Goal: Task Accomplishment & Management: Manage account settings

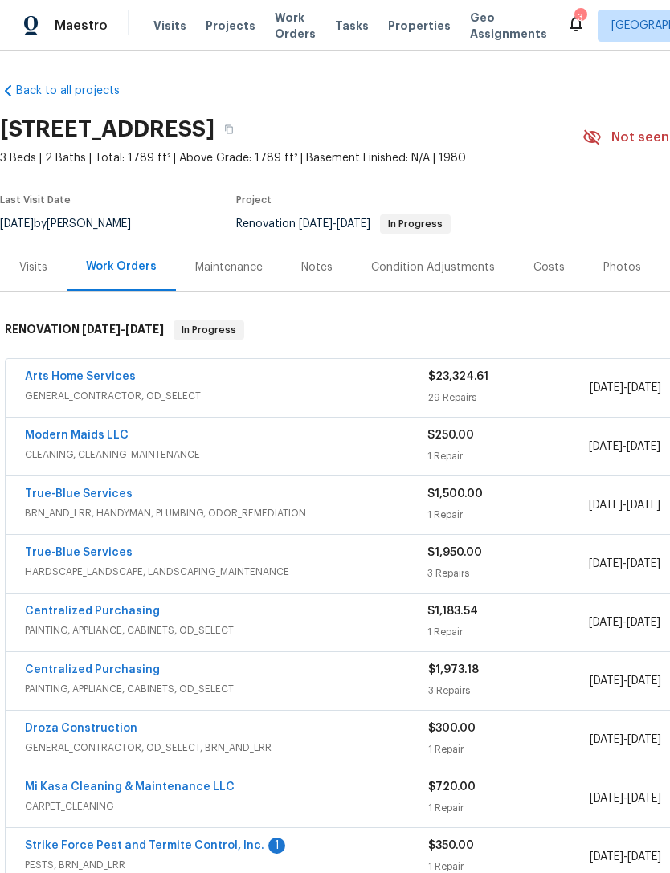
click at [94, 379] on link "Arts Home Services" at bounding box center [80, 376] width 111 height 11
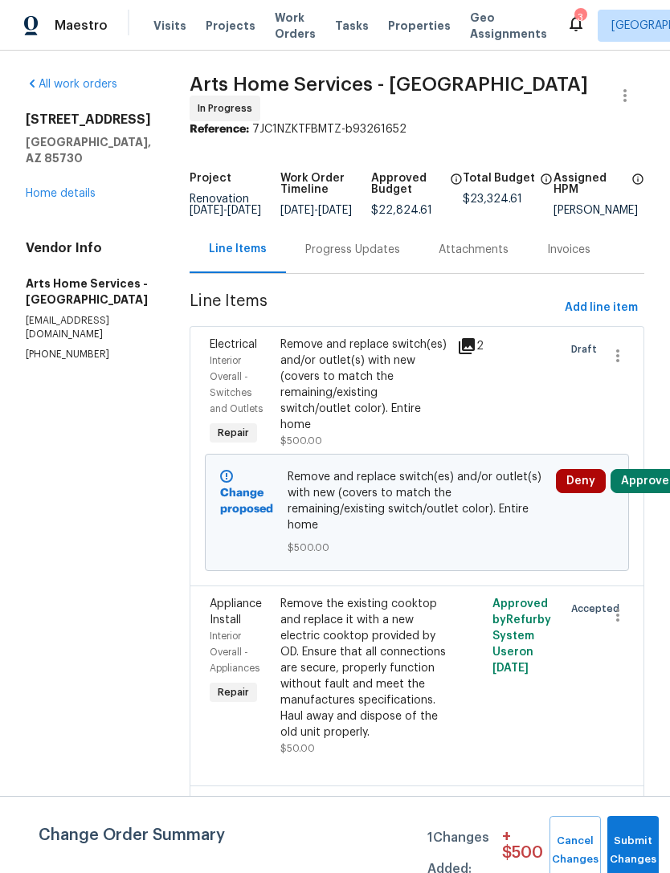
click at [651, 491] on button "Approve" at bounding box center [645, 481] width 69 height 24
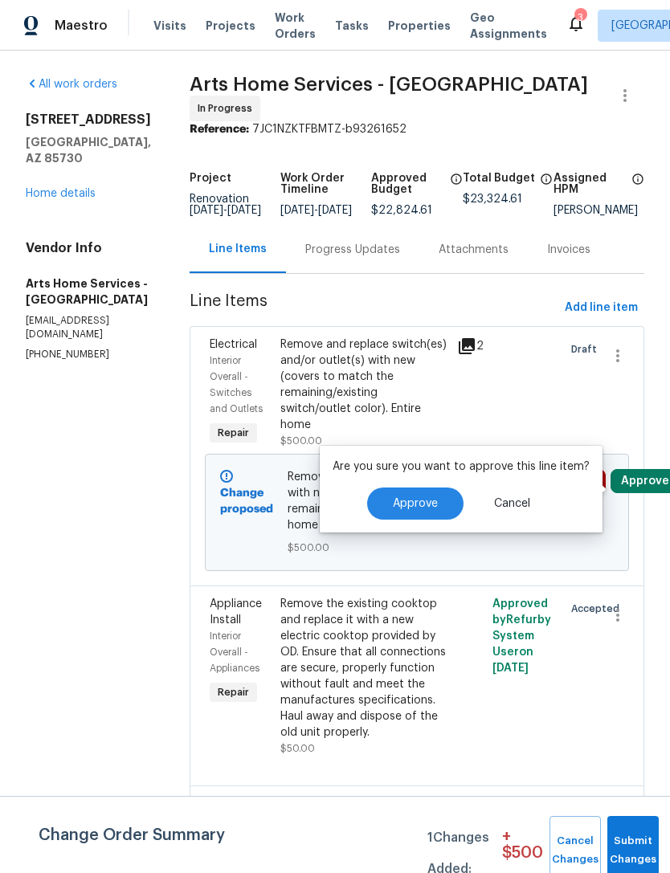
click at [435, 509] on button "Approve" at bounding box center [415, 504] width 96 height 32
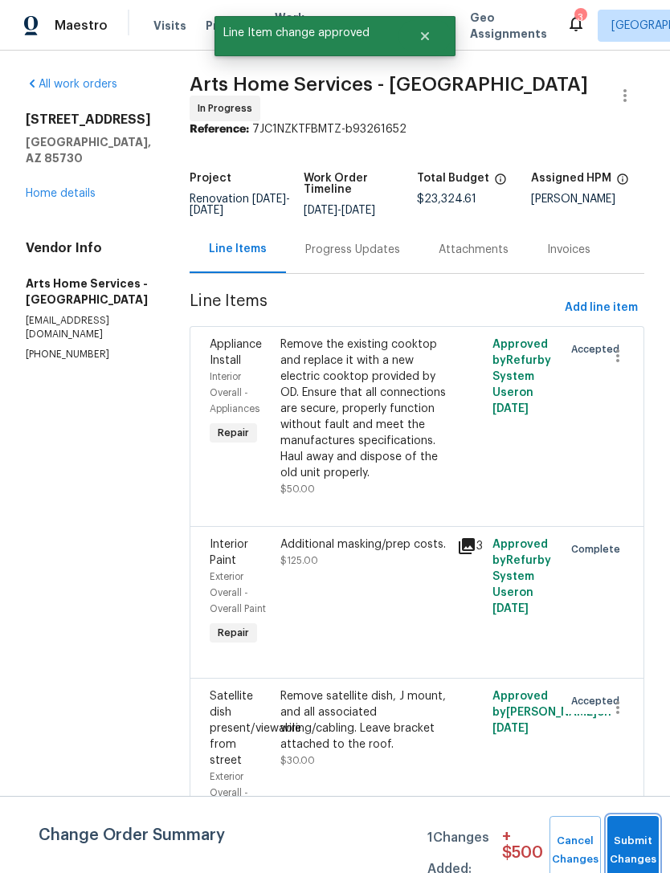
click at [631, 844] on button "Submit Changes" at bounding box center [632, 850] width 51 height 69
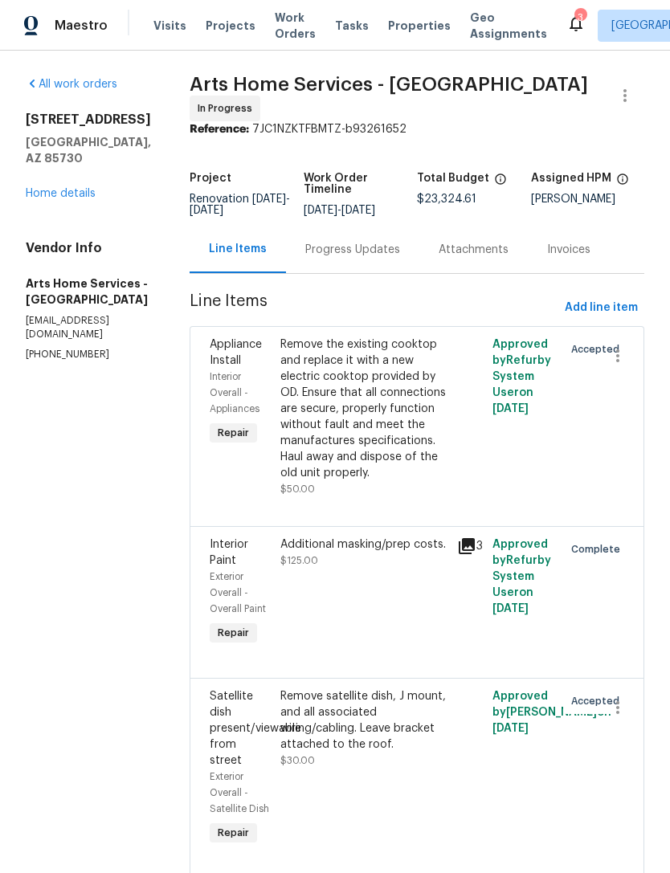
click at [77, 188] on link "Home details" at bounding box center [61, 193] width 70 height 11
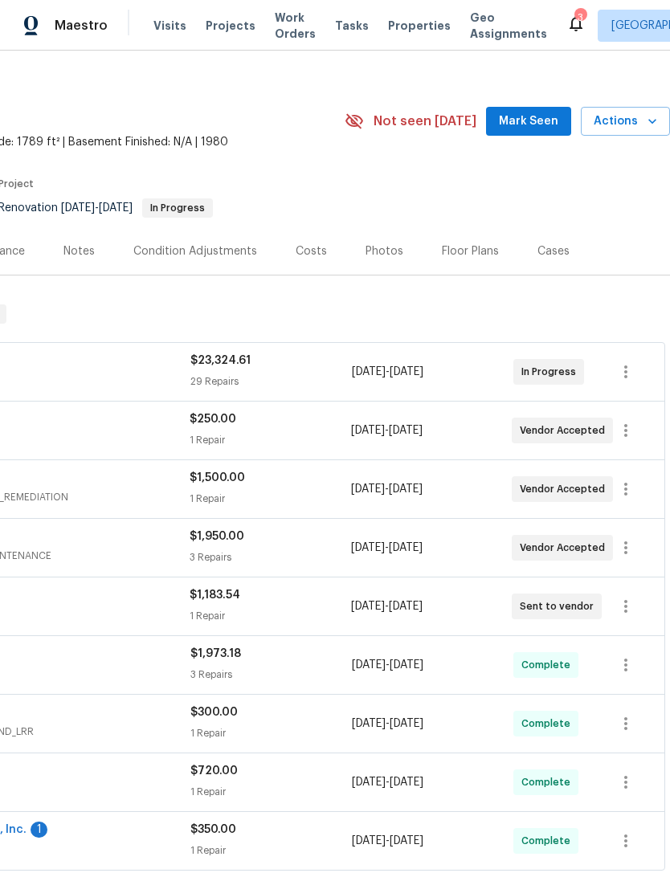
scroll to position [16, 238]
click at [631, 380] on icon "button" at bounding box center [625, 371] width 19 height 19
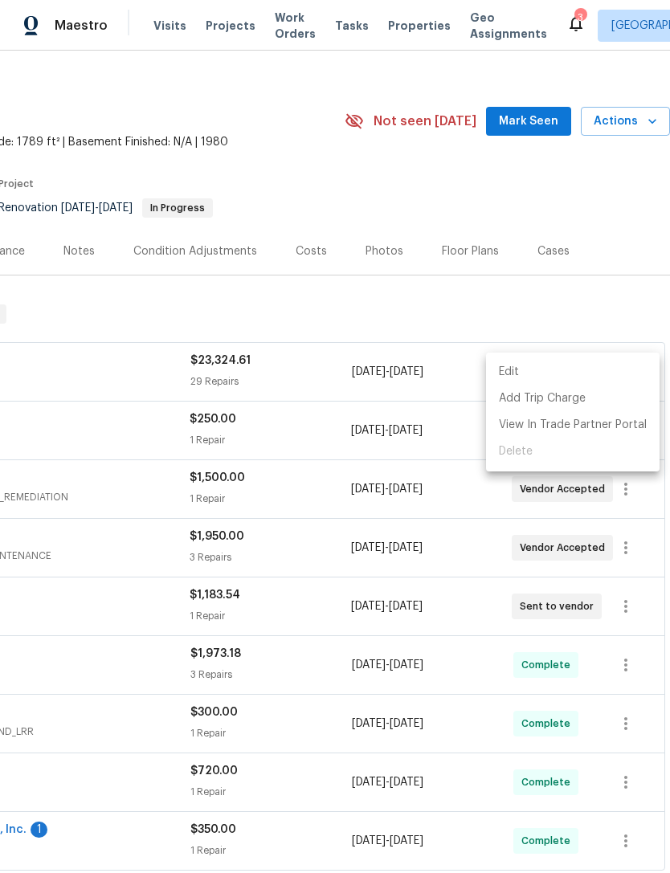
click at [592, 374] on li "Edit" at bounding box center [573, 372] width 174 height 27
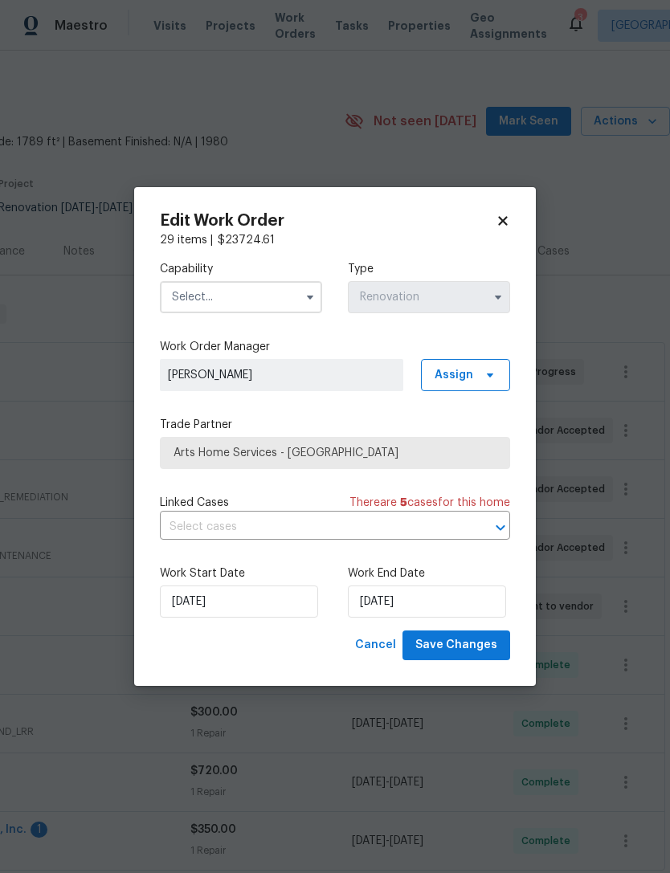
click at [273, 313] on input "text" at bounding box center [241, 297] width 162 height 32
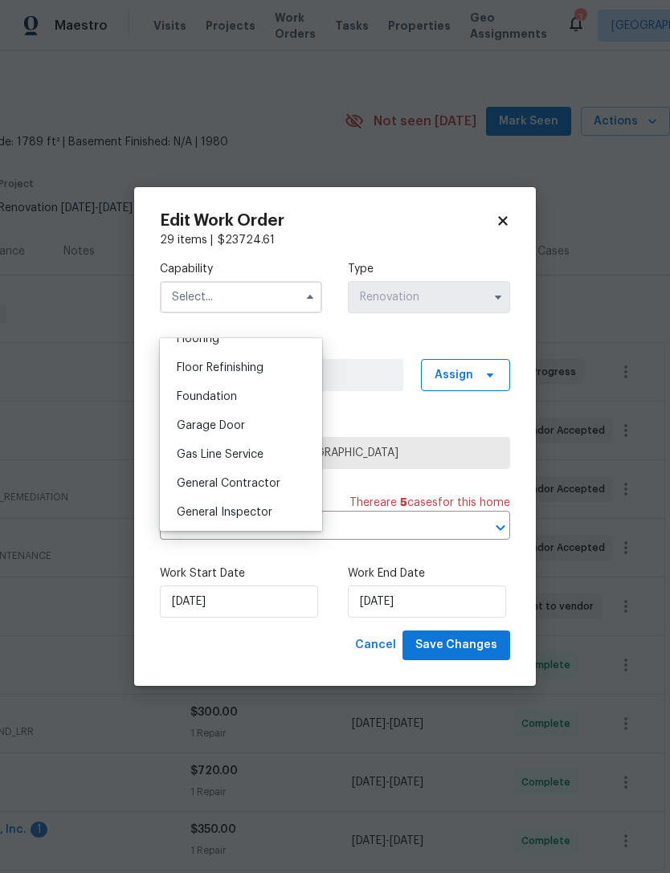
scroll to position [646, 0]
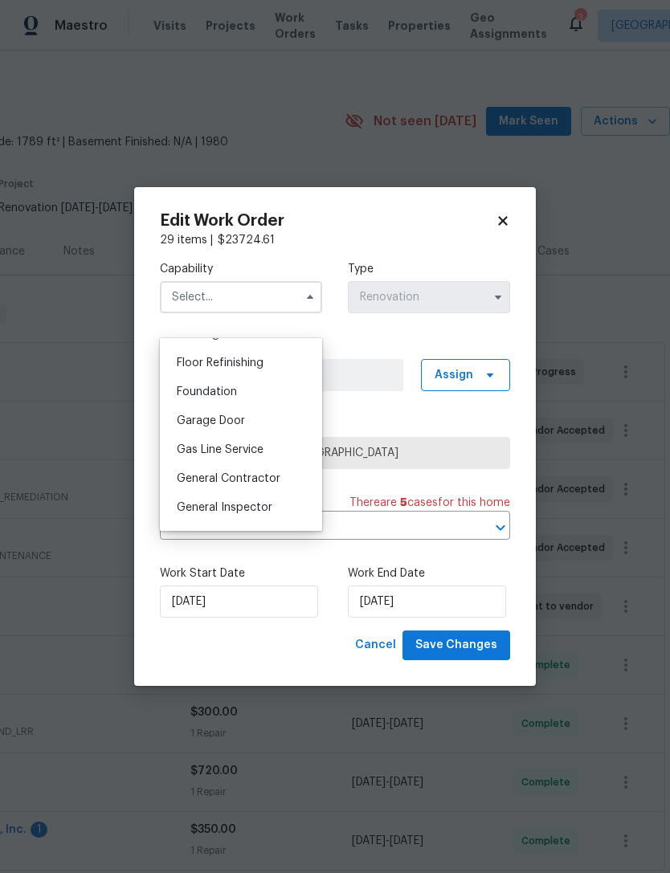
click at [267, 474] on span "General Contractor" at bounding box center [229, 478] width 104 height 11
type input "General Contractor"
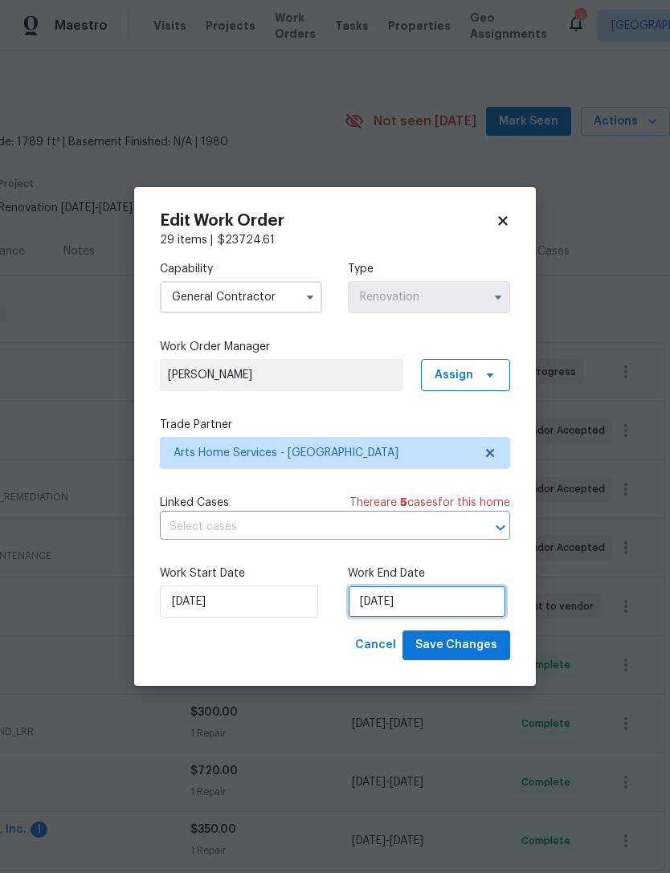
click at [433, 618] on input "[DATE]" at bounding box center [427, 602] width 158 height 32
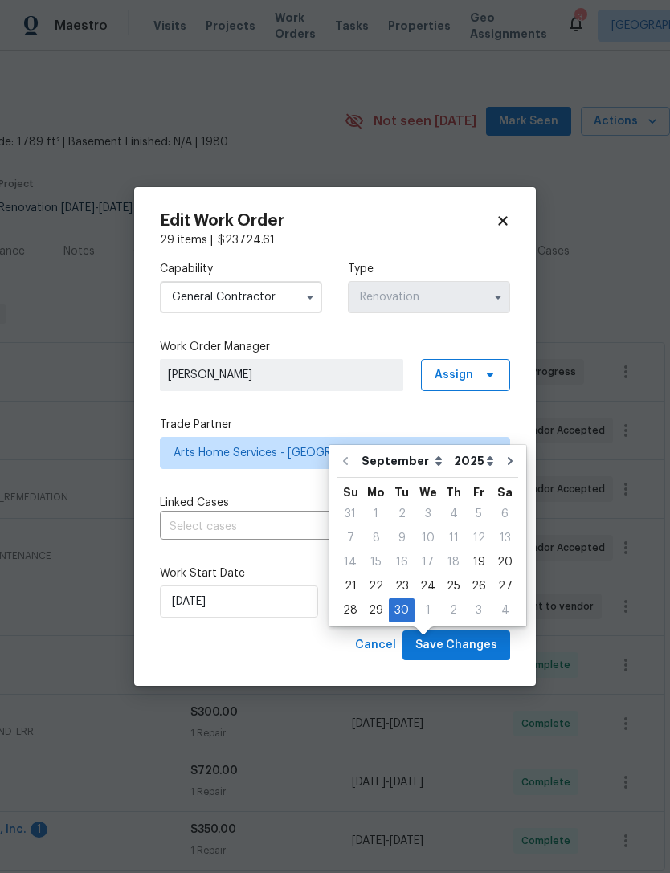
scroll to position [51, 0]
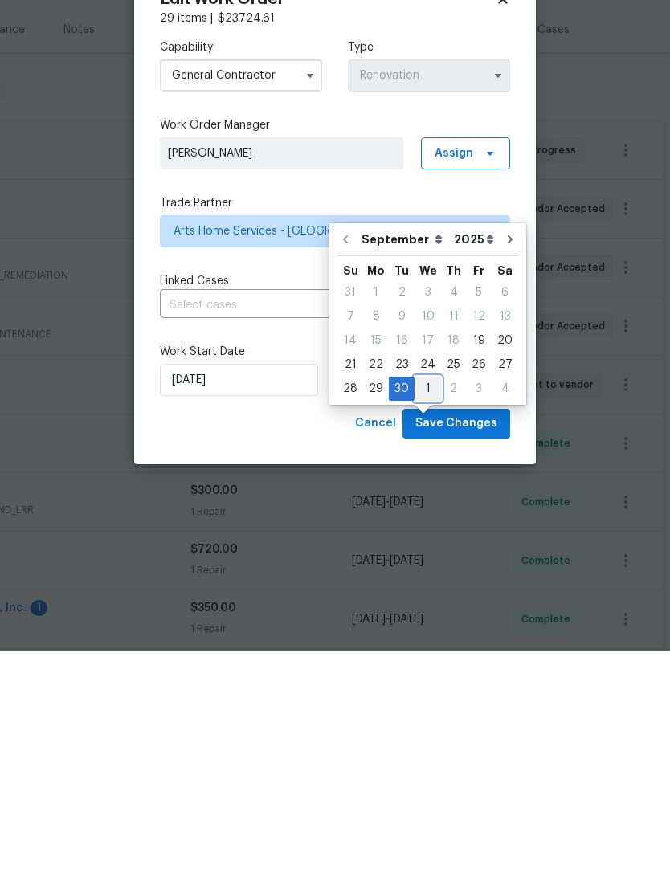
click at [428, 599] on div "1" at bounding box center [428, 610] width 27 height 22
type input "10/1/2025"
select select "9"
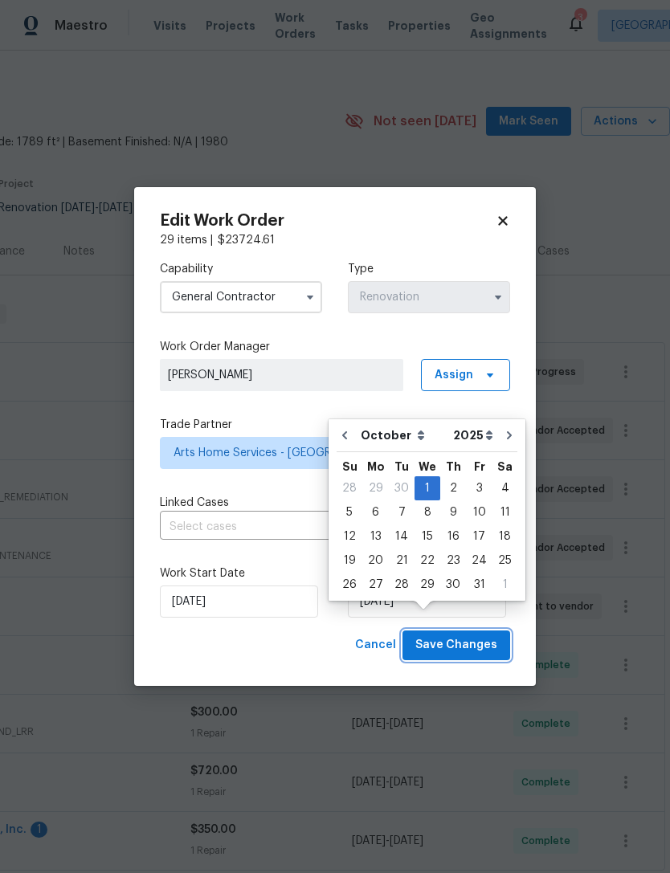
click at [477, 656] on span "Save Changes" at bounding box center [456, 646] width 82 height 20
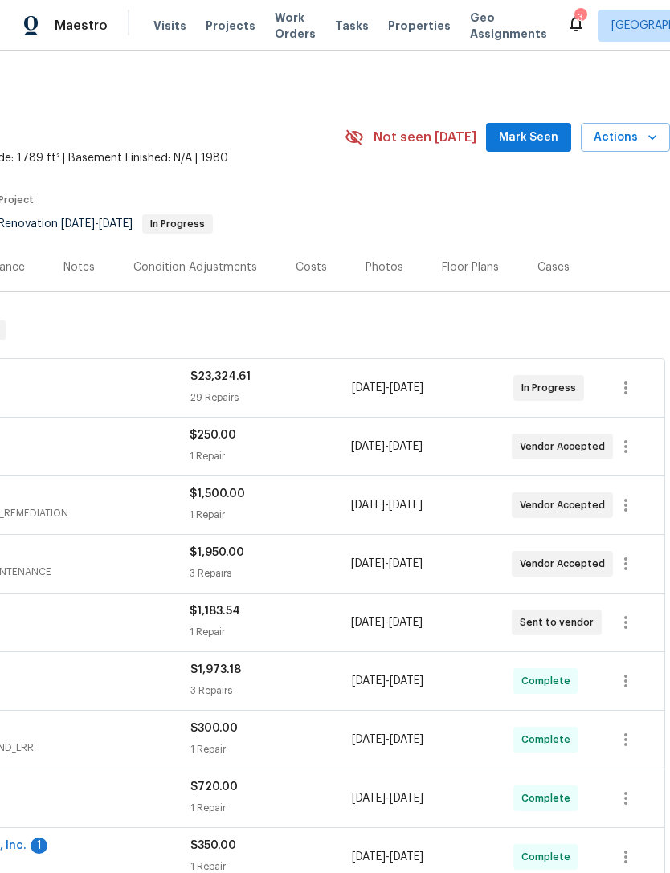
scroll to position [0, 238]
click at [635, 450] on icon "button" at bounding box center [625, 446] width 19 height 19
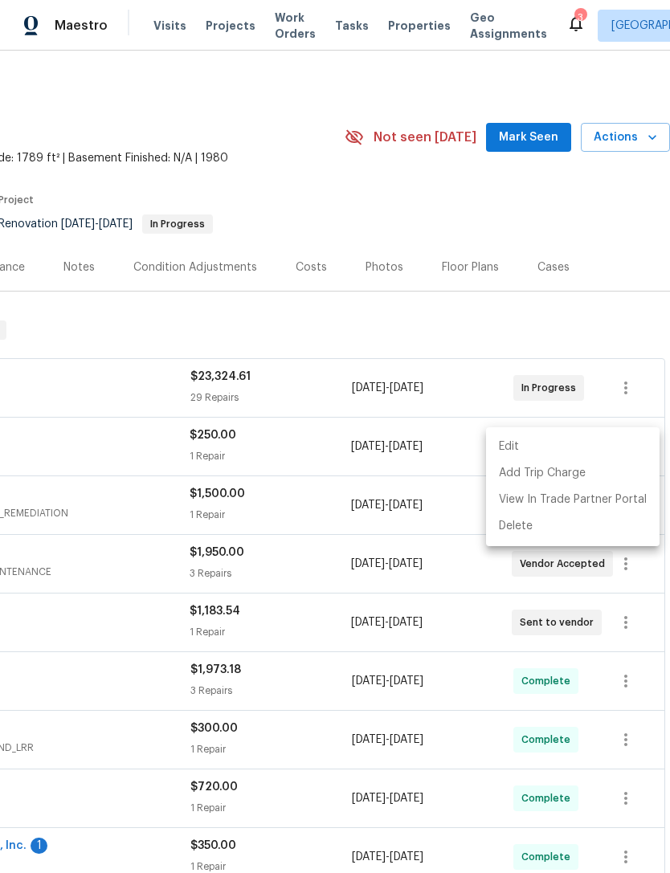
click at [598, 448] on li "Edit" at bounding box center [573, 447] width 174 height 27
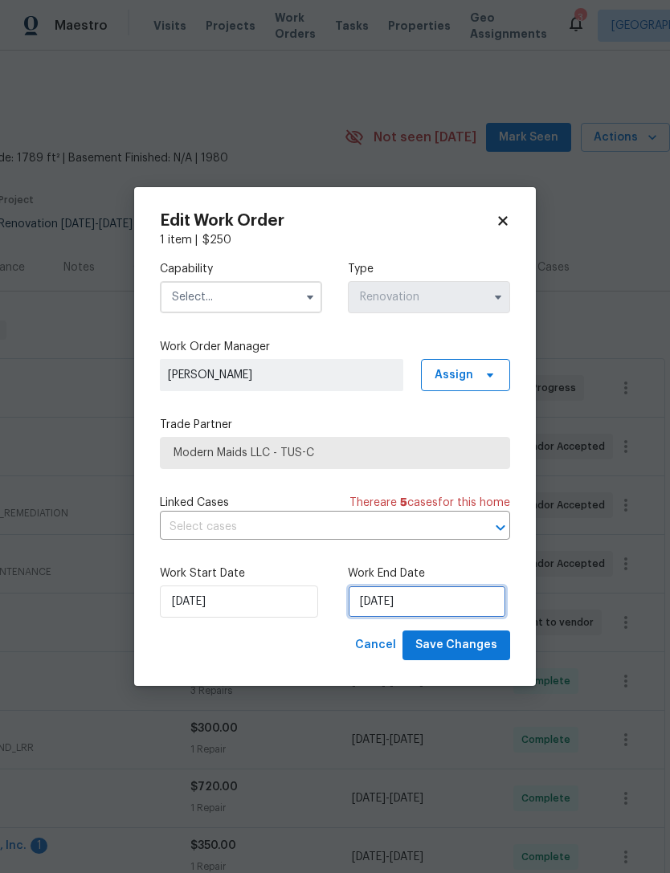
click at [448, 618] on input "[DATE]" at bounding box center [427, 602] width 158 height 32
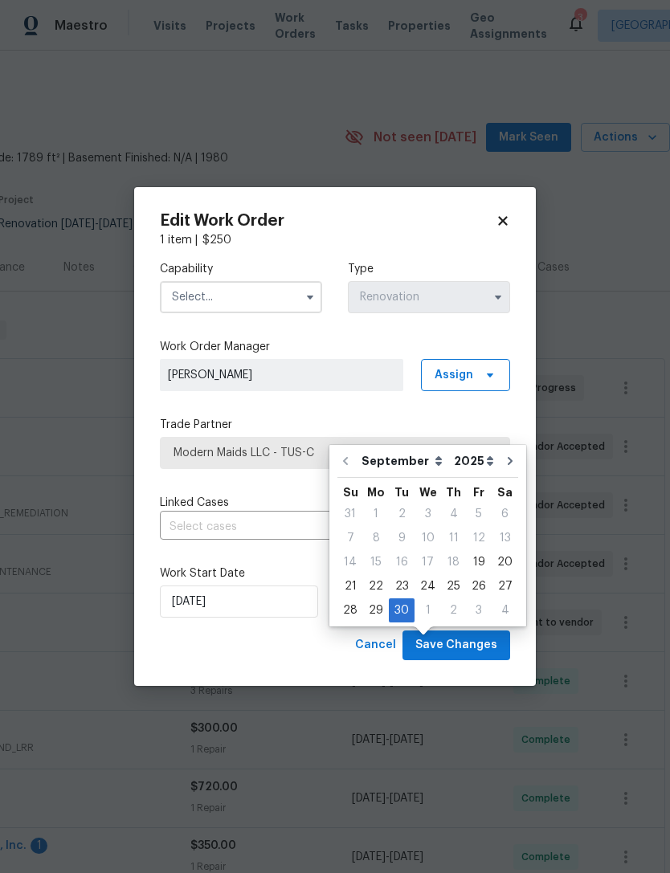
scroll to position [51, 0]
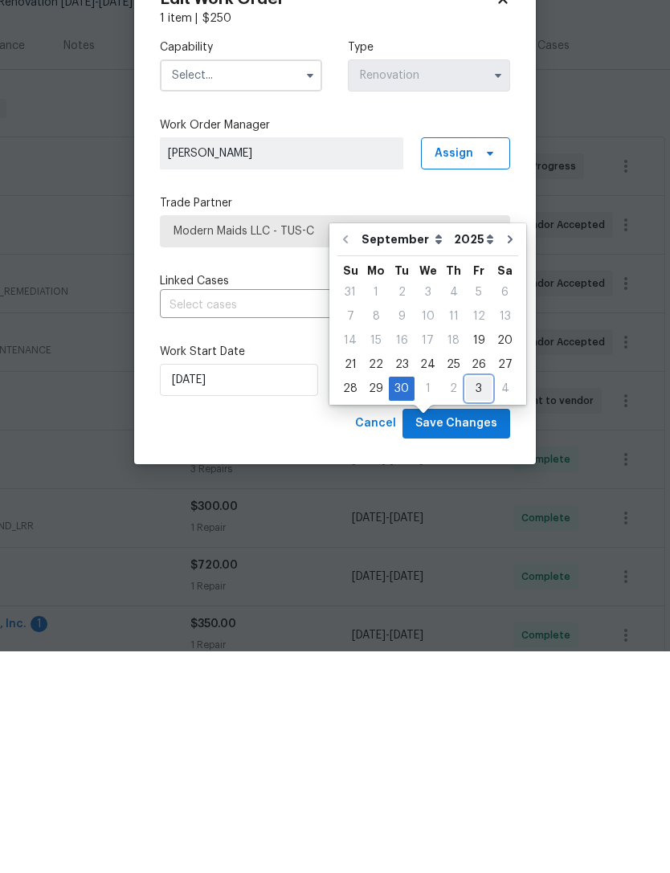
click at [474, 599] on div "3" at bounding box center [479, 610] width 26 height 22
type input "10/3/2025"
select select "9"
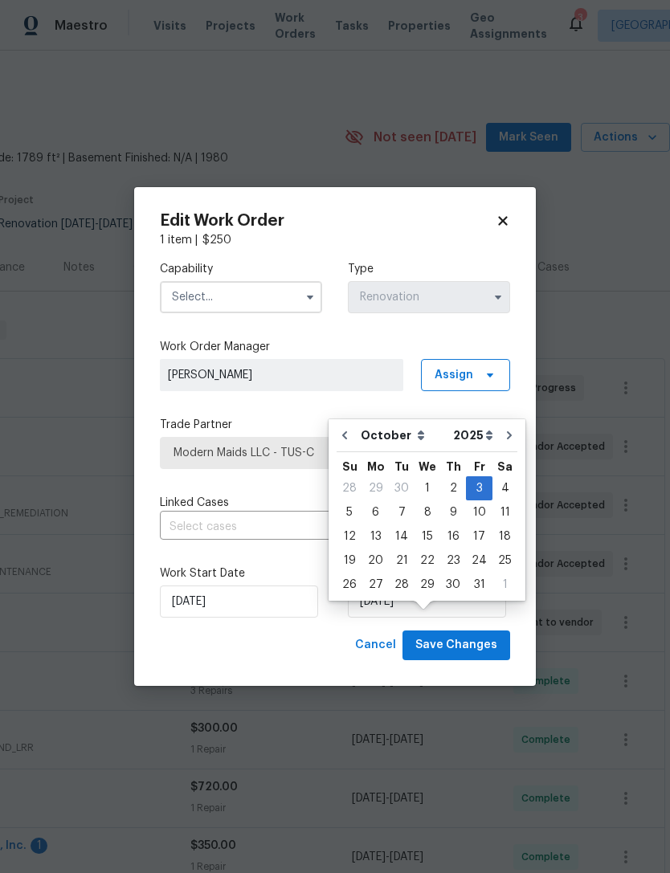
click at [276, 313] on input "text" at bounding box center [241, 297] width 162 height 32
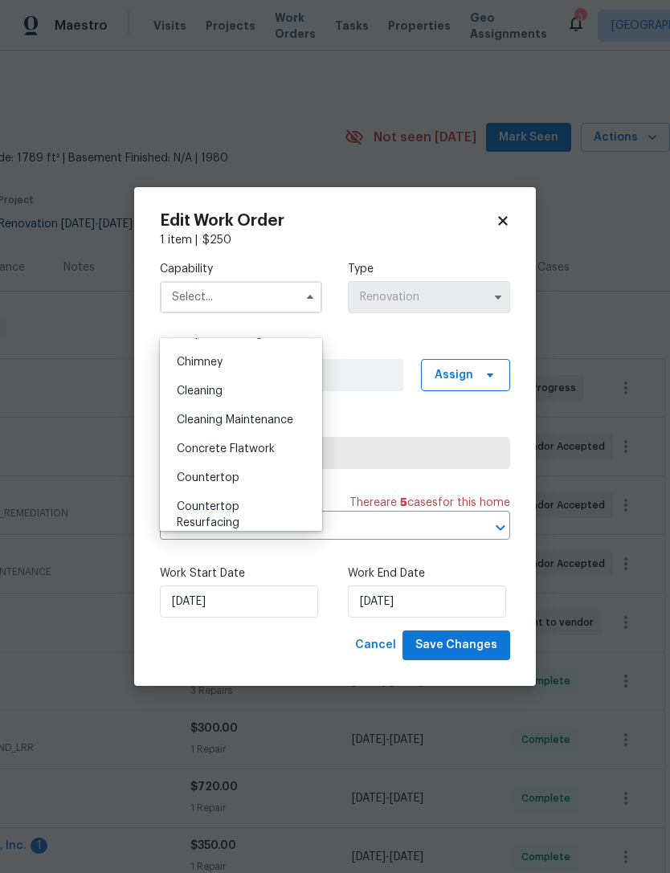
scroll to position [190, 0]
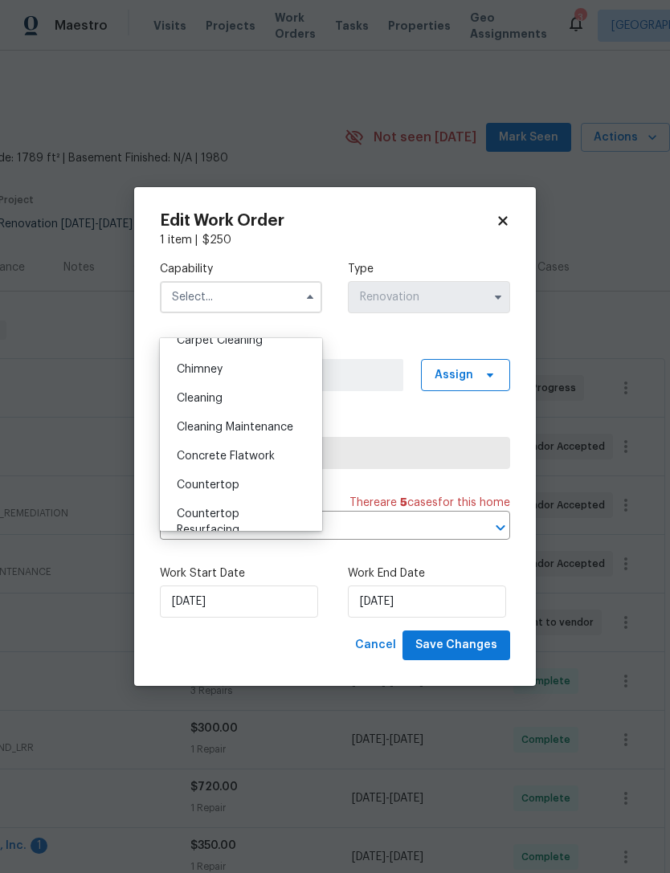
click at [256, 397] on div "Cleaning" at bounding box center [241, 398] width 154 height 29
type input "Cleaning"
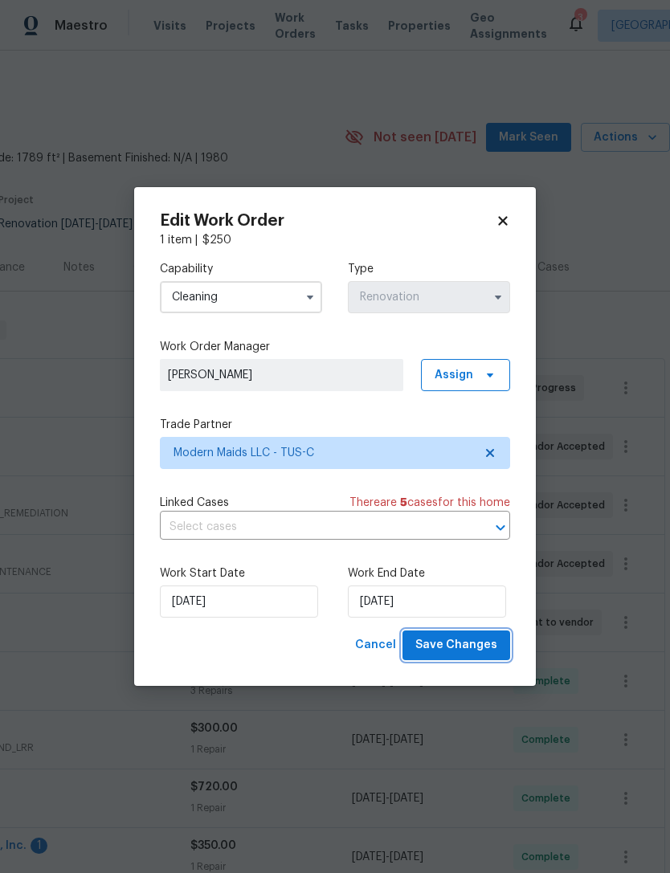
click at [476, 656] on span "Save Changes" at bounding box center [456, 646] width 82 height 20
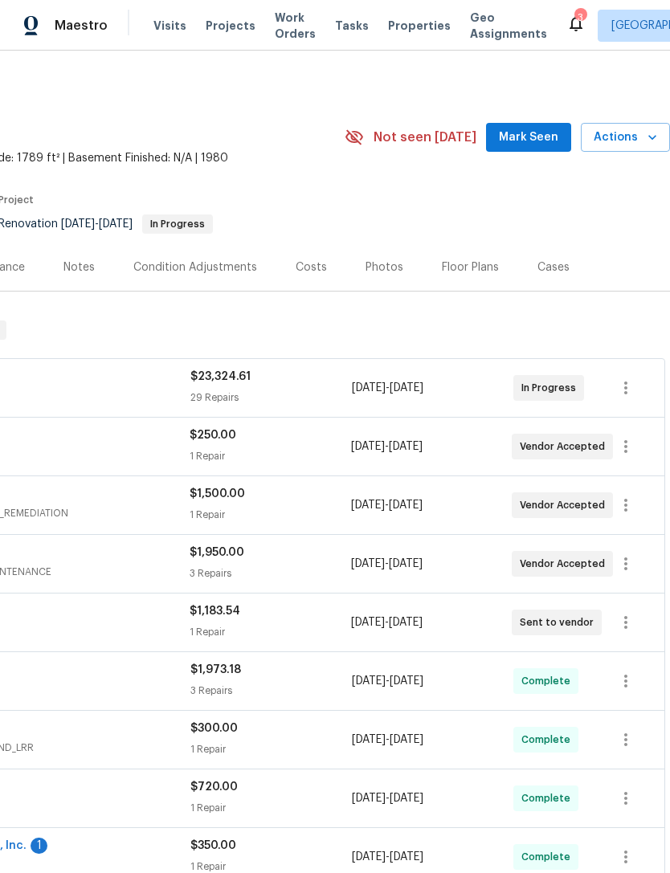
scroll to position [0, 238]
click at [631, 509] on icon "button" at bounding box center [625, 505] width 19 height 19
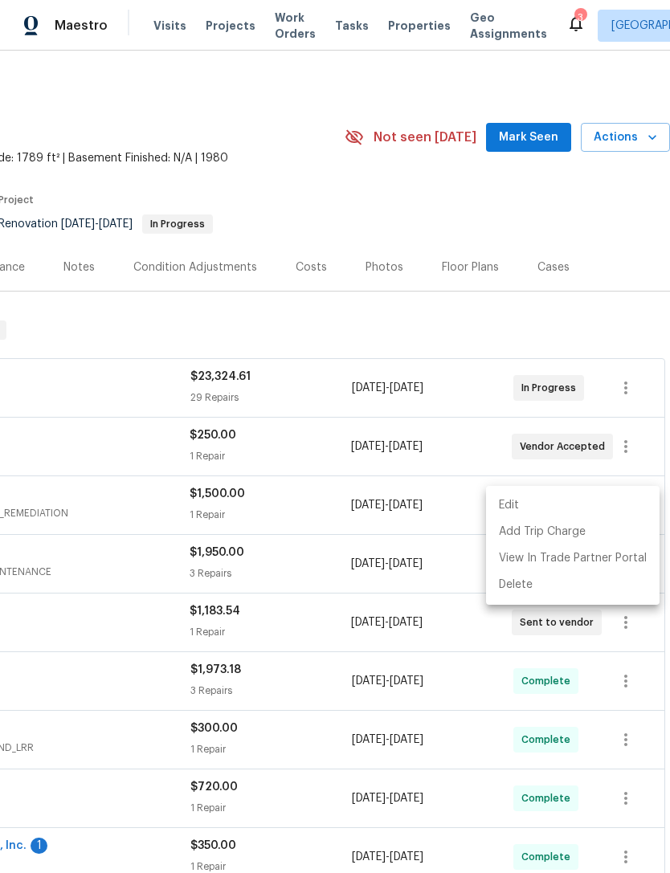
click at [604, 510] on li "Edit" at bounding box center [573, 506] width 174 height 27
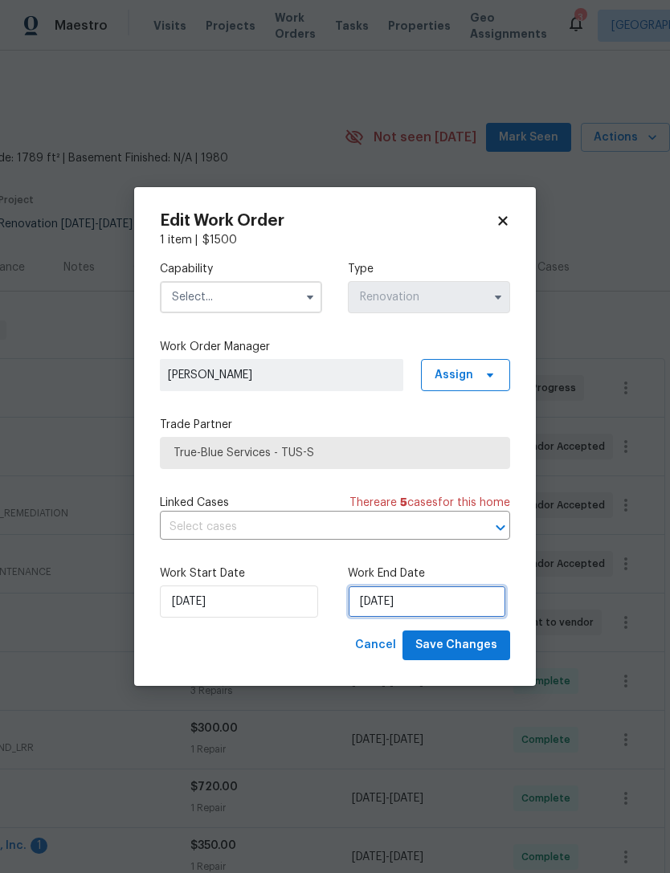
click at [449, 618] on input "10/1/2025" at bounding box center [427, 602] width 158 height 32
select select "9"
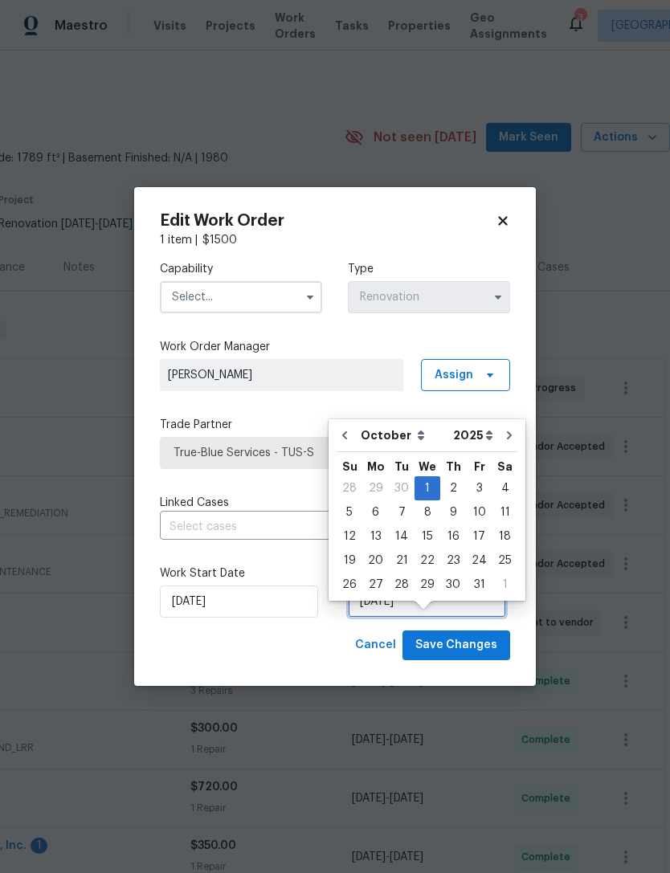
scroll to position [51, 0]
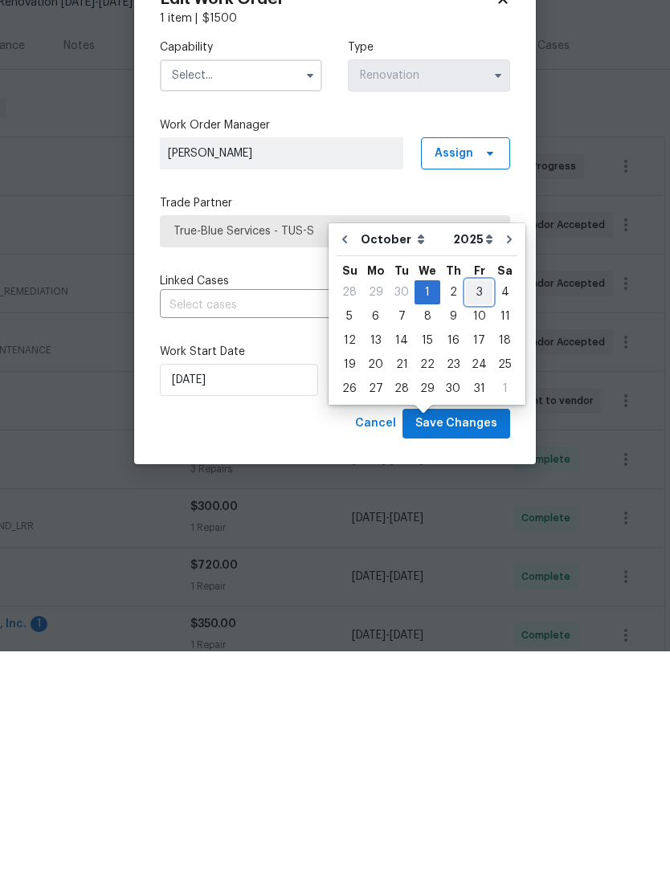
click at [476, 503] on div "3" at bounding box center [479, 514] width 27 height 22
type input "10/3/2025"
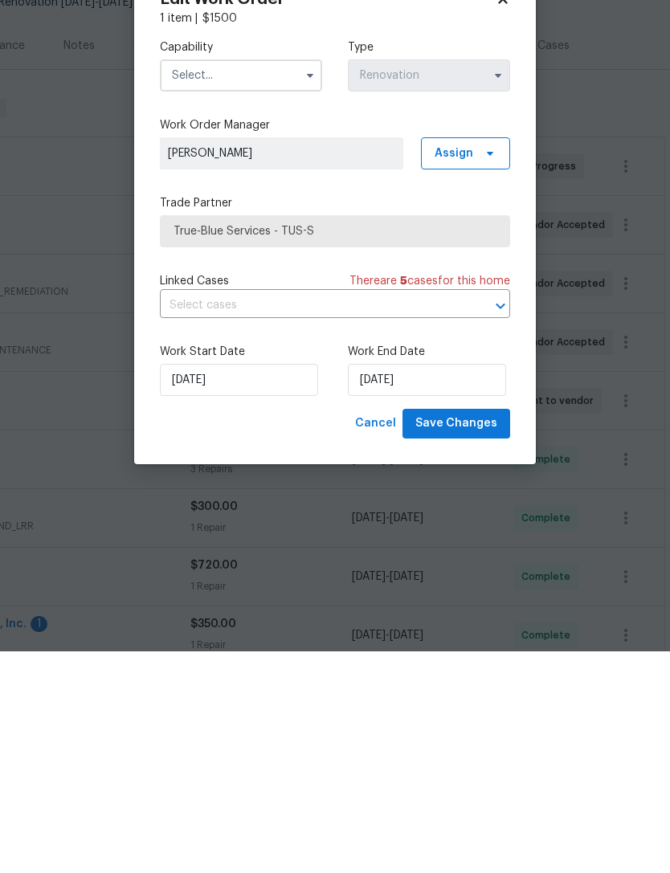
scroll to position [0, 0]
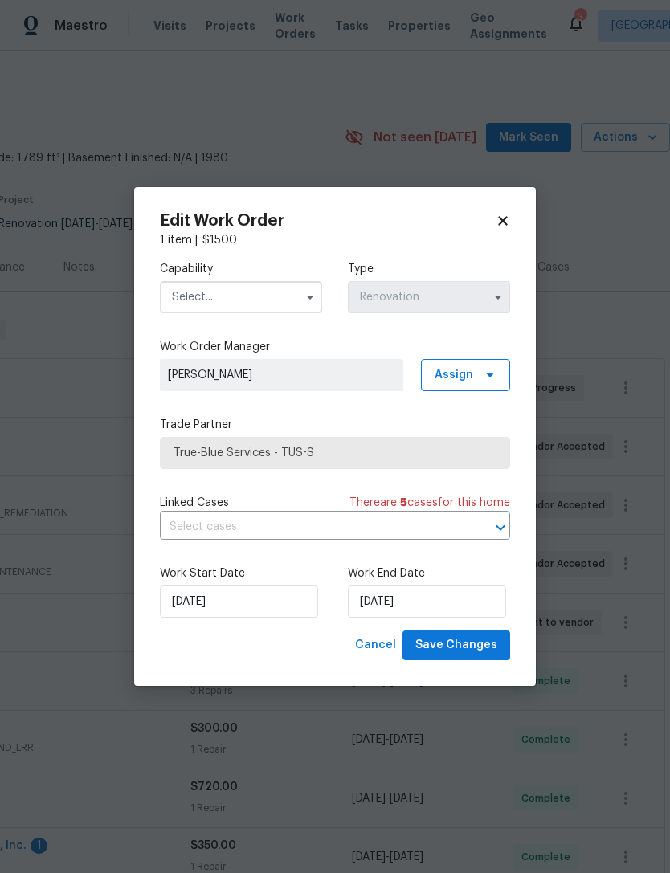
click at [267, 313] on input "text" at bounding box center [241, 297] width 162 height 32
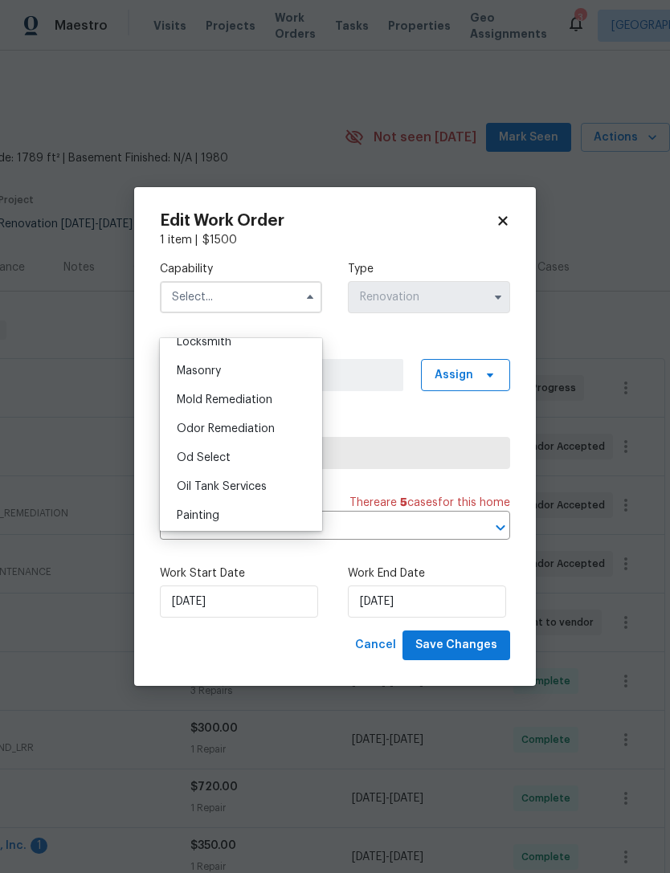
scroll to position [1192, 0]
click at [241, 432] on span "Odor Remediation" at bounding box center [226, 427] width 98 height 11
type input "Odor Remediation"
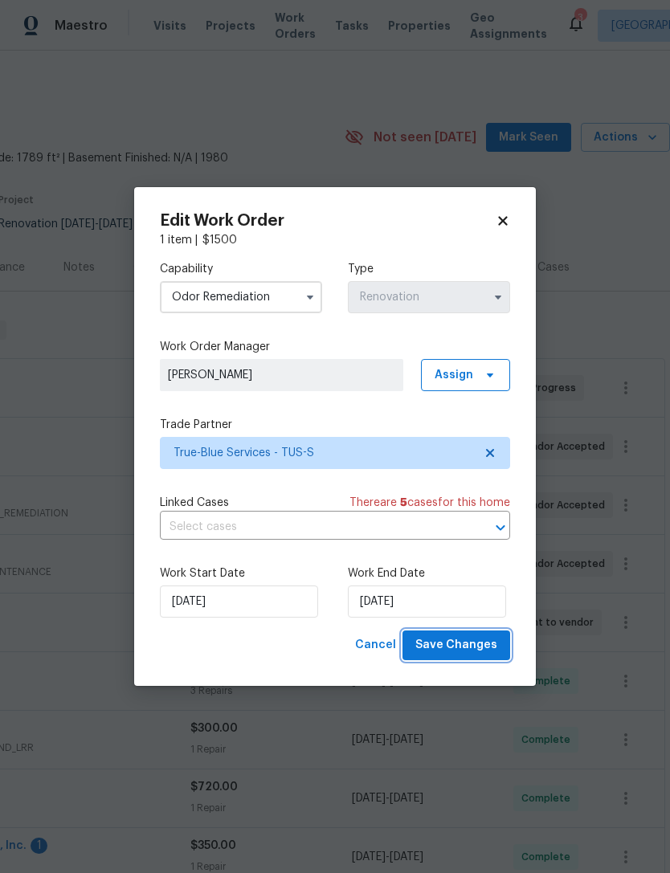
click at [479, 656] on span "Save Changes" at bounding box center [456, 646] width 82 height 20
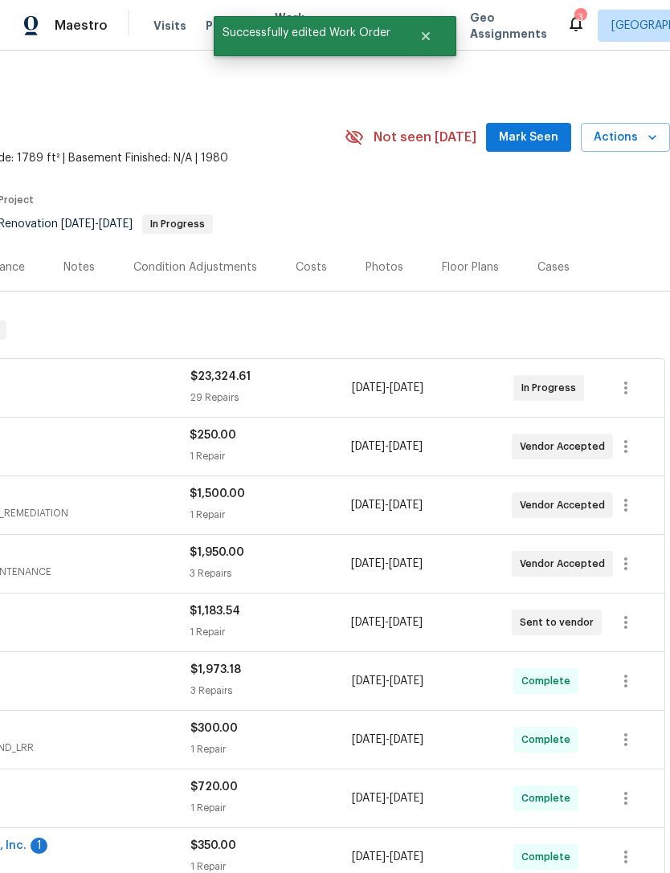
scroll to position [0, 238]
click at [636, 564] on icon "button" at bounding box center [625, 563] width 19 height 19
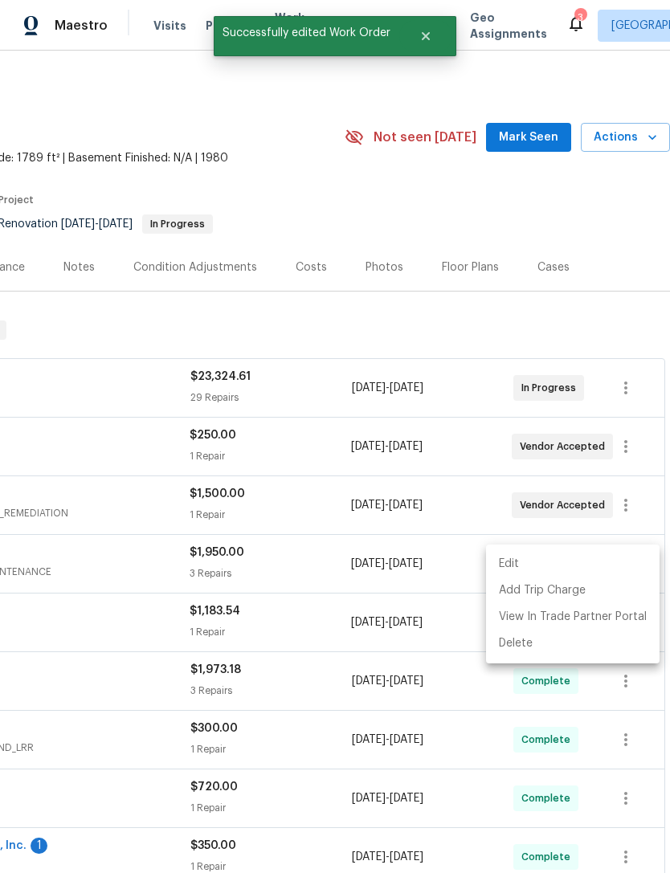
click at [582, 571] on li "Edit" at bounding box center [573, 564] width 174 height 27
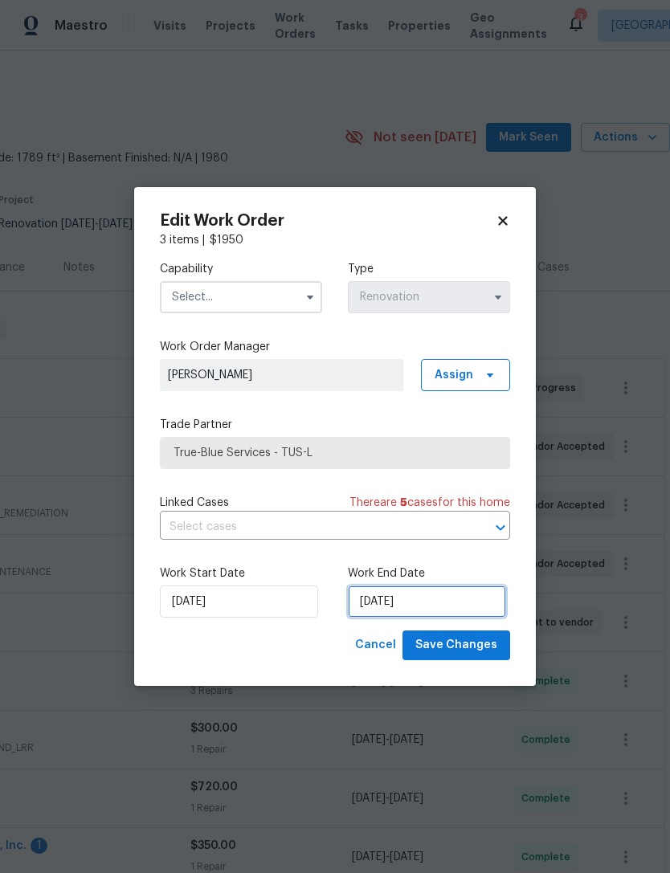
click at [444, 618] on input "[DATE]" at bounding box center [427, 602] width 158 height 32
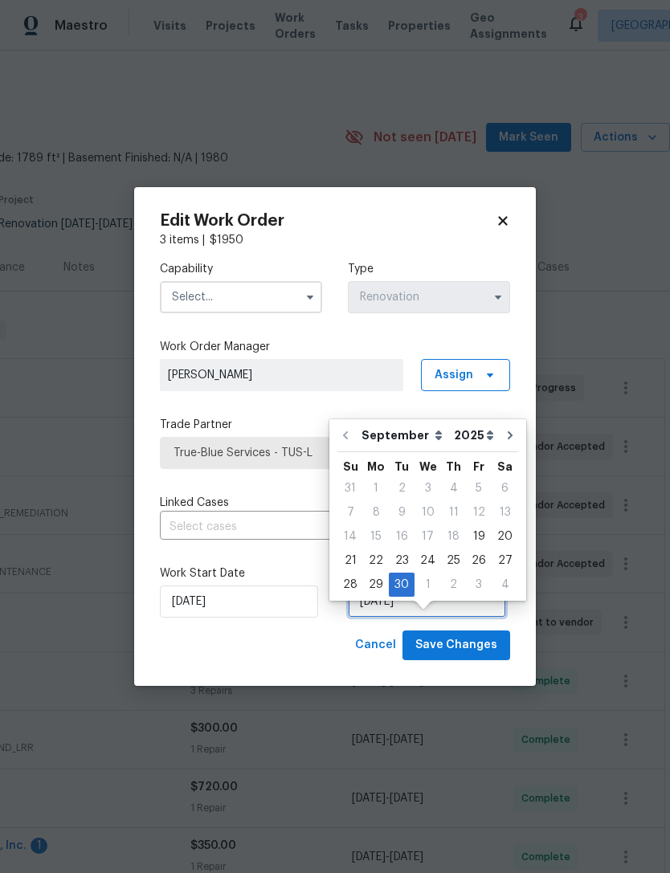
scroll to position [51, 0]
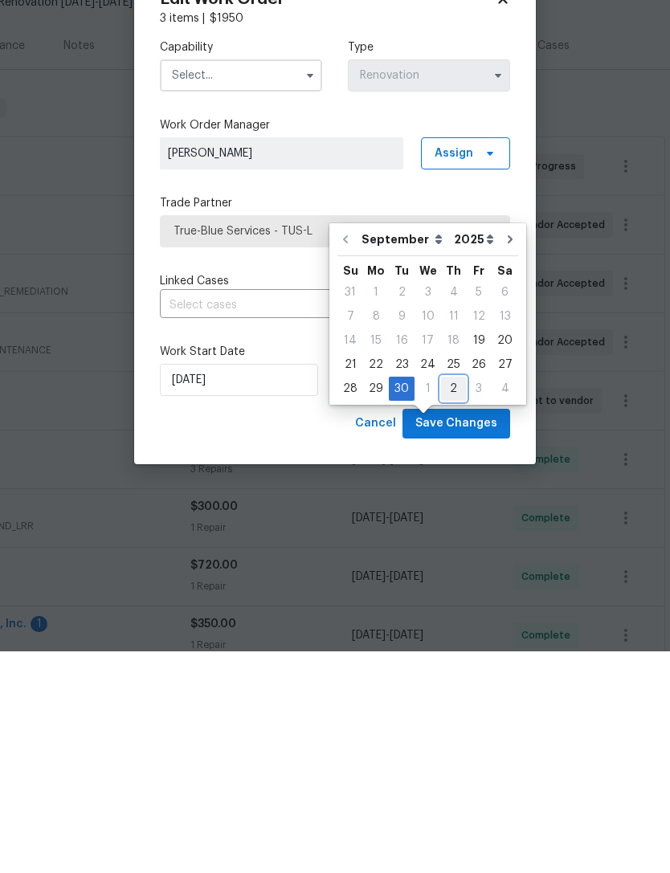
click at [451, 599] on div "2" at bounding box center [453, 610] width 25 height 22
type input "10/2/2025"
select select "9"
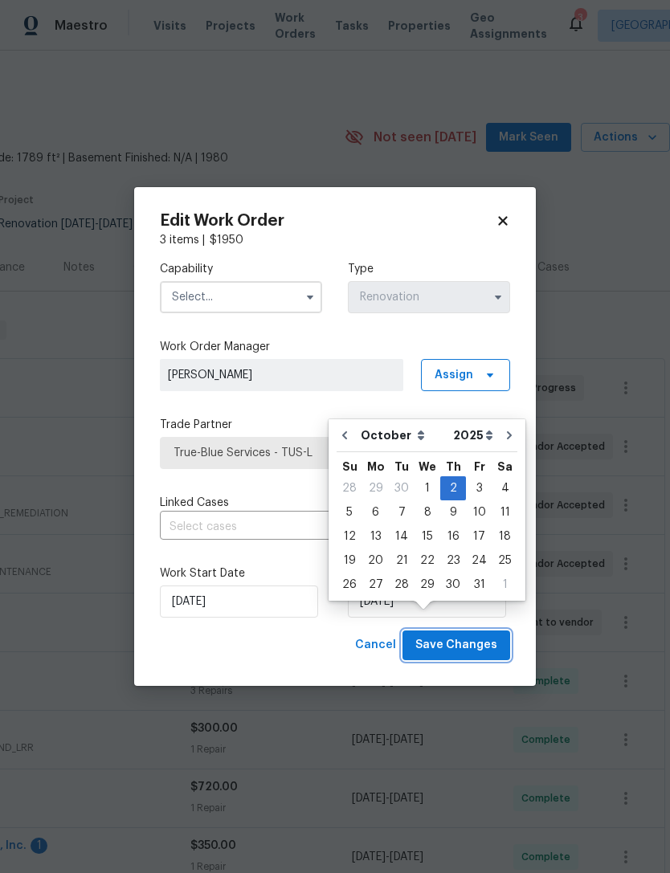
click at [472, 656] on span "Save Changes" at bounding box center [456, 646] width 82 height 20
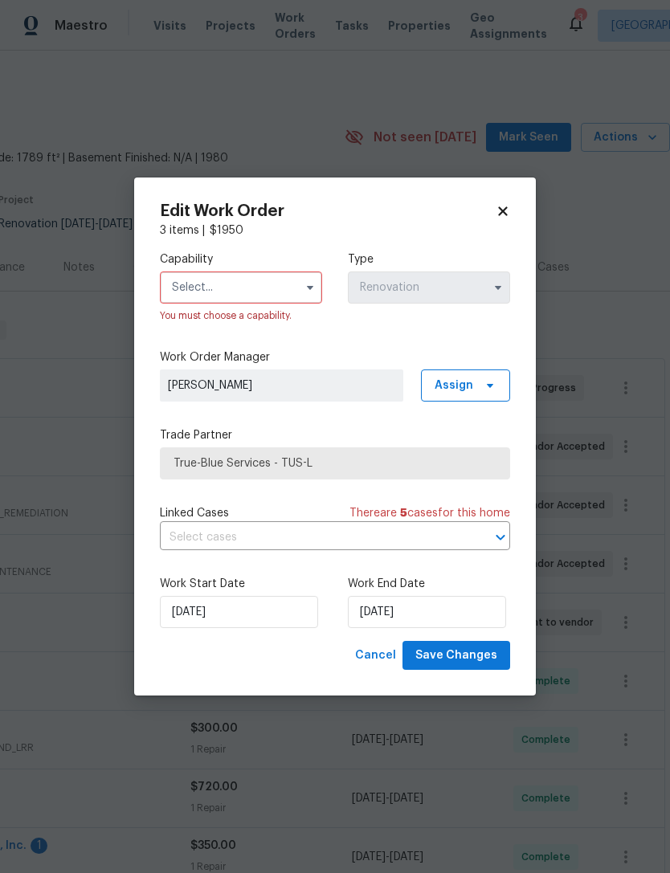
click at [272, 303] on input "text" at bounding box center [241, 288] width 162 height 32
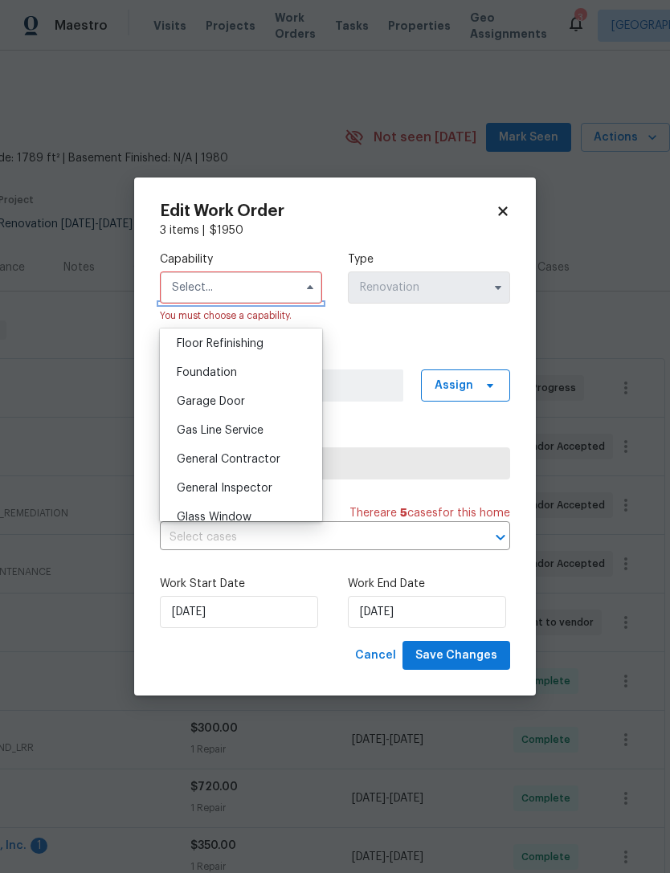
scroll to position [657, 0]
click at [268, 452] on span "General Contractor" at bounding box center [229, 457] width 104 height 11
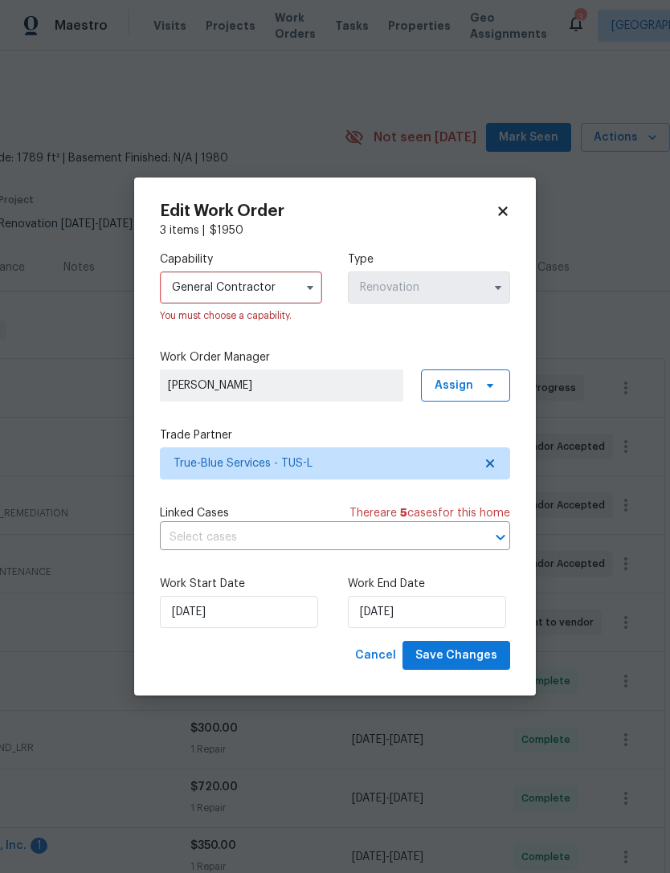
type input "General Contractor"
click at [472, 666] on span "Save Changes" at bounding box center [456, 656] width 82 height 20
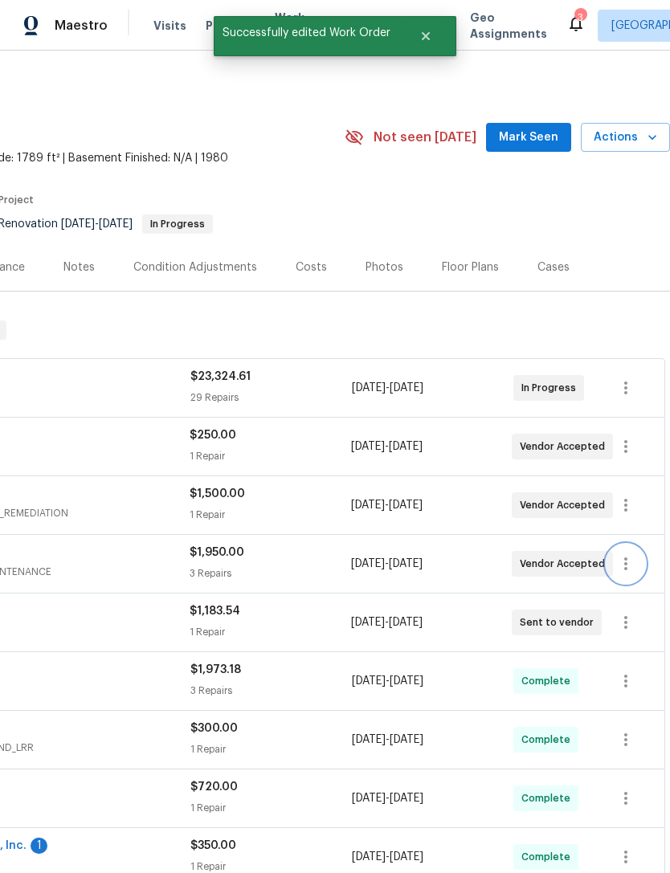
click at [623, 562] on icon "button" at bounding box center [625, 563] width 19 height 19
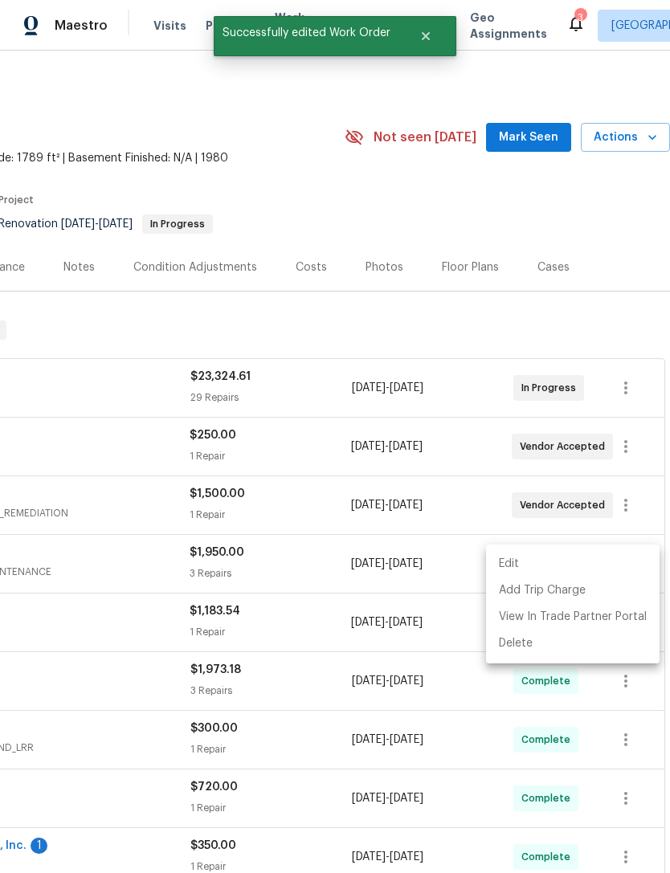
click at [595, 571] on li "Edit" at bounding box center [573, 564] width 174 height 27
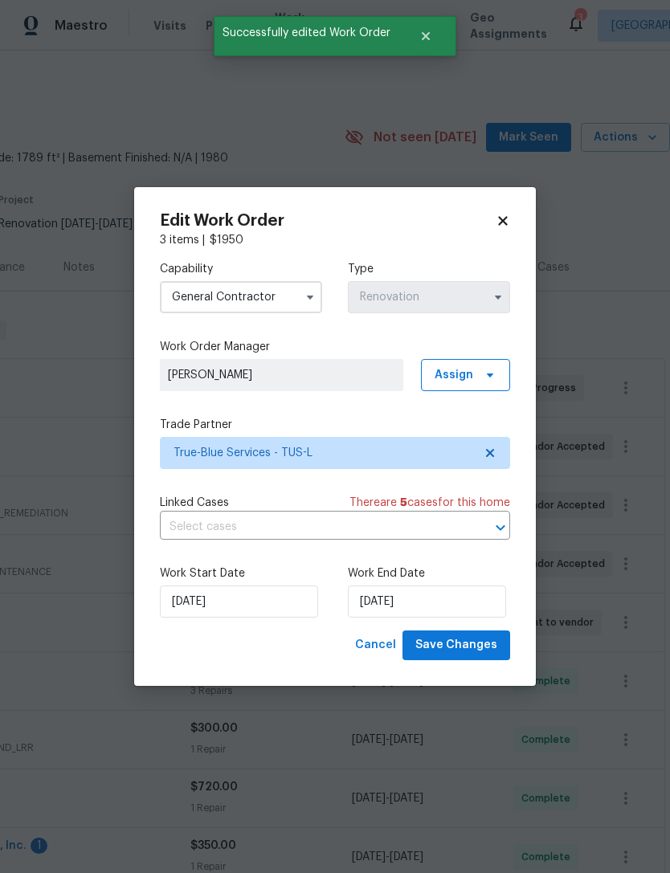
click at [285, 313] on input "General Contractor" at bounding box center [241, 297] width 162 height 32
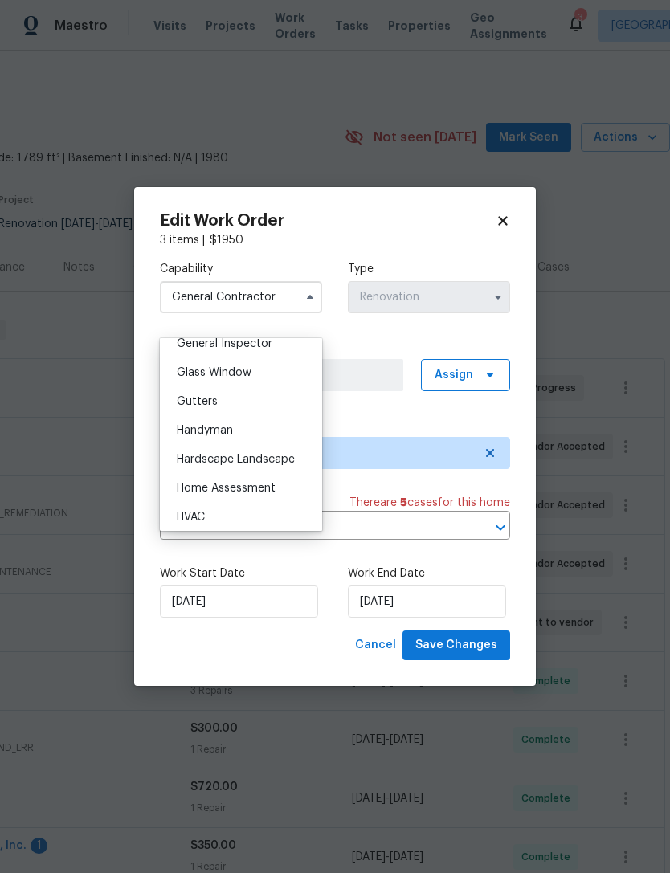
scroll to position [820, 0]
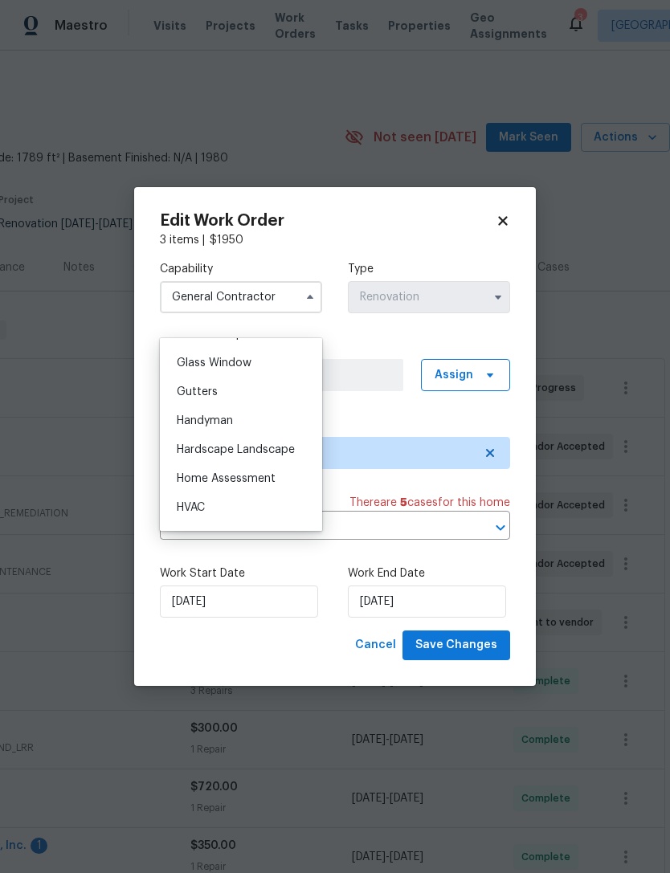
click at [273, 452] on span "Hardscape Landscape" at bounding box center [236, 449] width 118 height 11
type input "Hardscape Landscape"
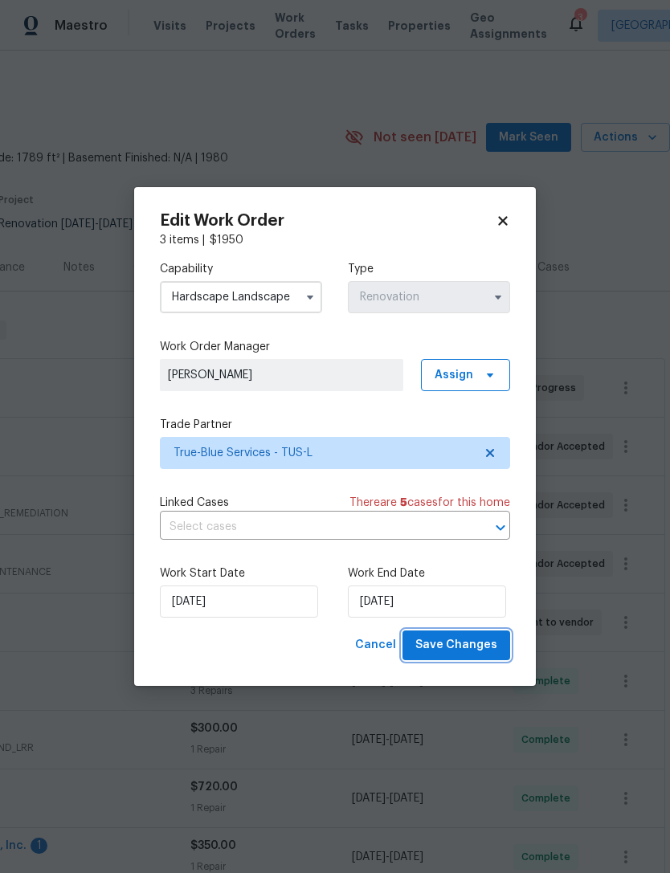
click at [477, 656] on span "Save Changes" at bounding box center [456, 646] width 82 height 20
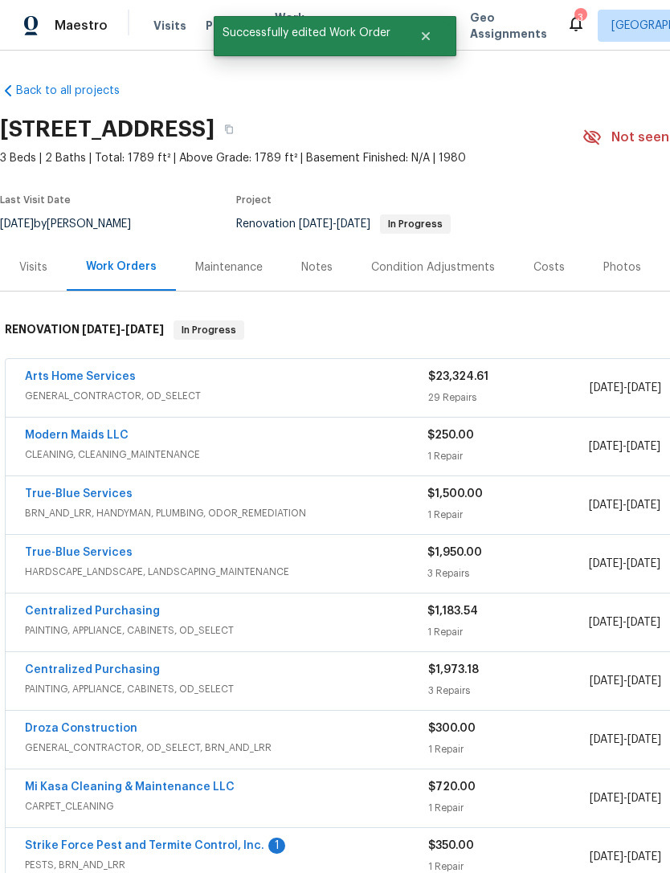
scroll to position [0, 0]
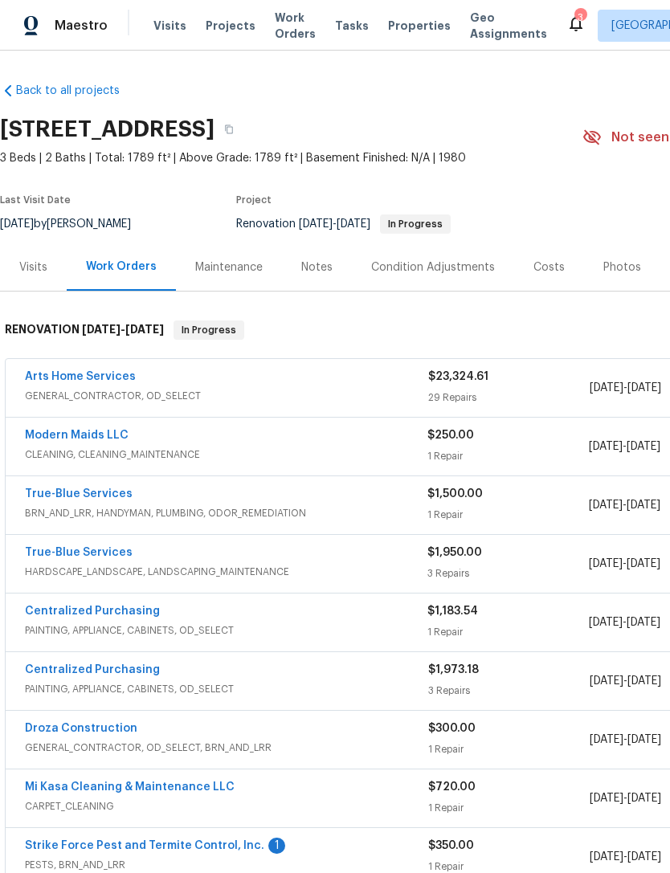
click at [370, 375] on div "Arts Home Services" at bounding box center [226, 378] width 403 height 19
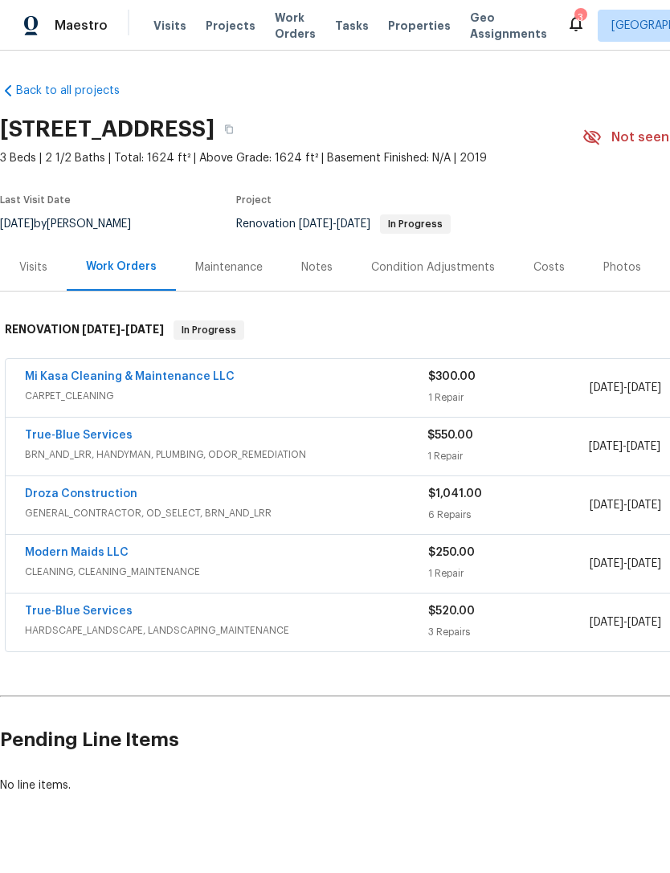
click at [178, 374] on link "Mi Kasa Cleaning & Maintenance LLC" at bounding box center [130, 376] width 210 height 11
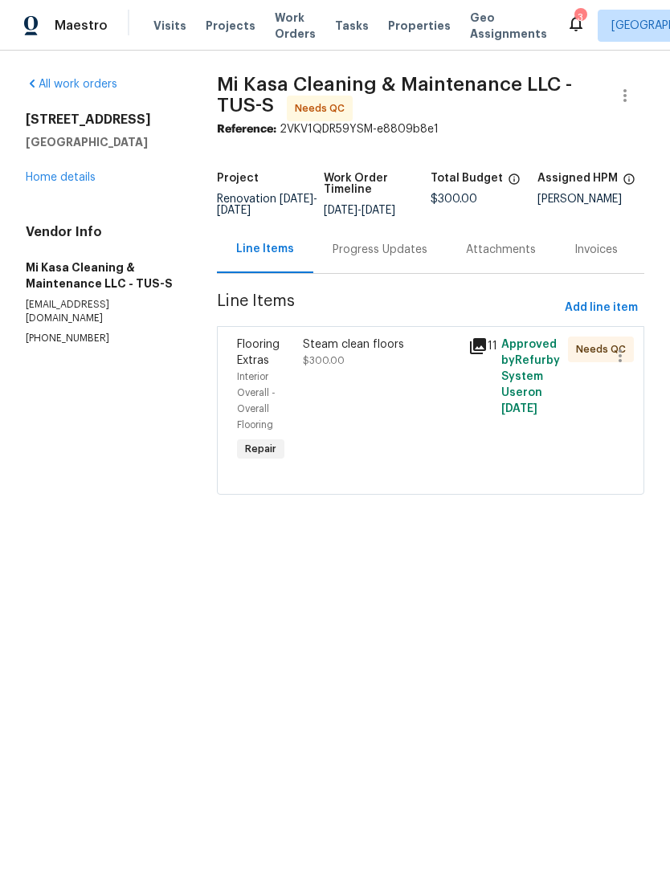
click at [402, 258] on div "Progress Updates" at bounding box center [380, 250] width 95 height 16
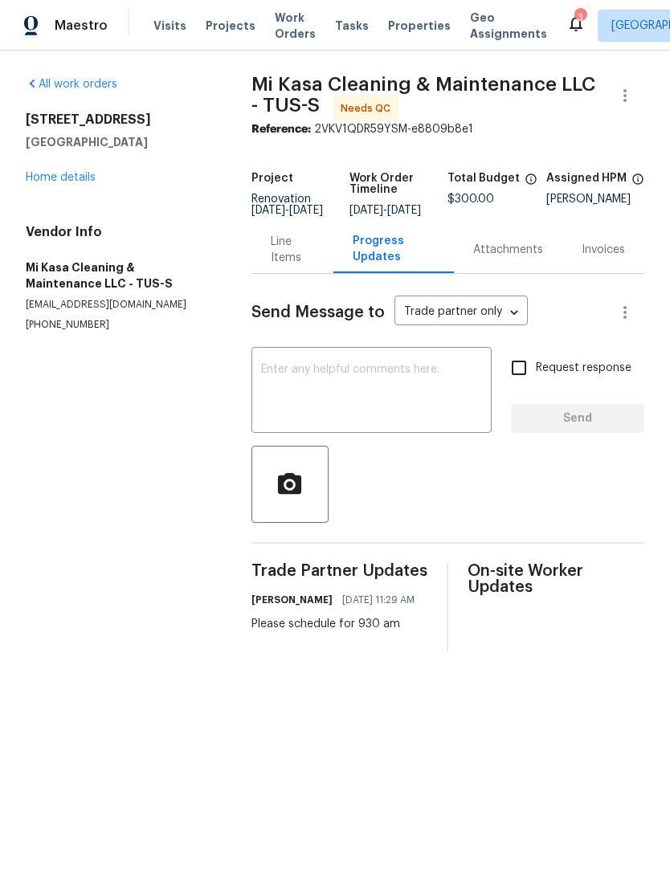
click at [71, 174] on link "Home details" at bounding box center [61, 177] width 70 height 11
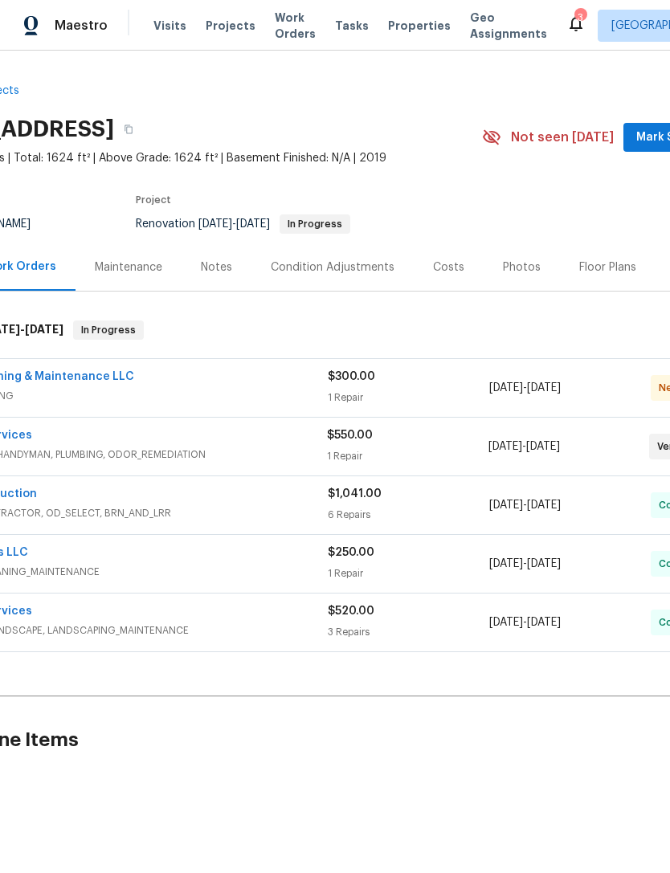
scroll to position [0, 121]
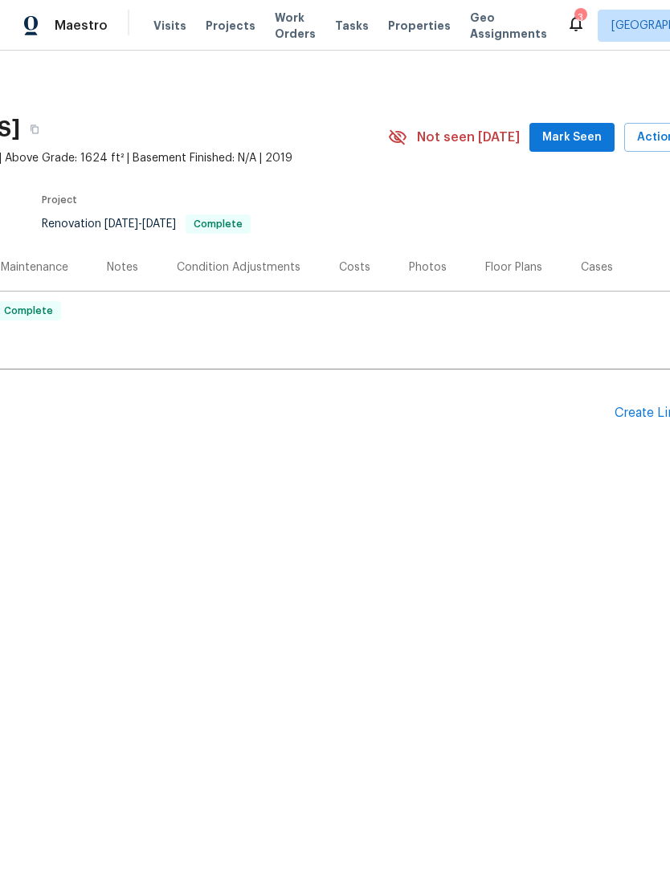
scroll to position [0, 180]
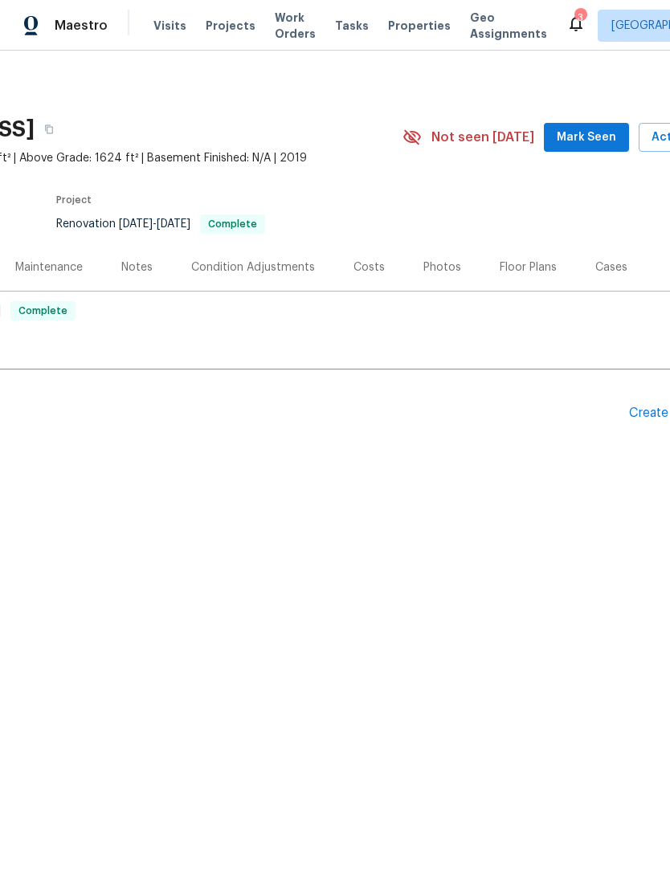
click at [368, 268] on div "Costs" at bounding box center [369, 268] width 31 height 16
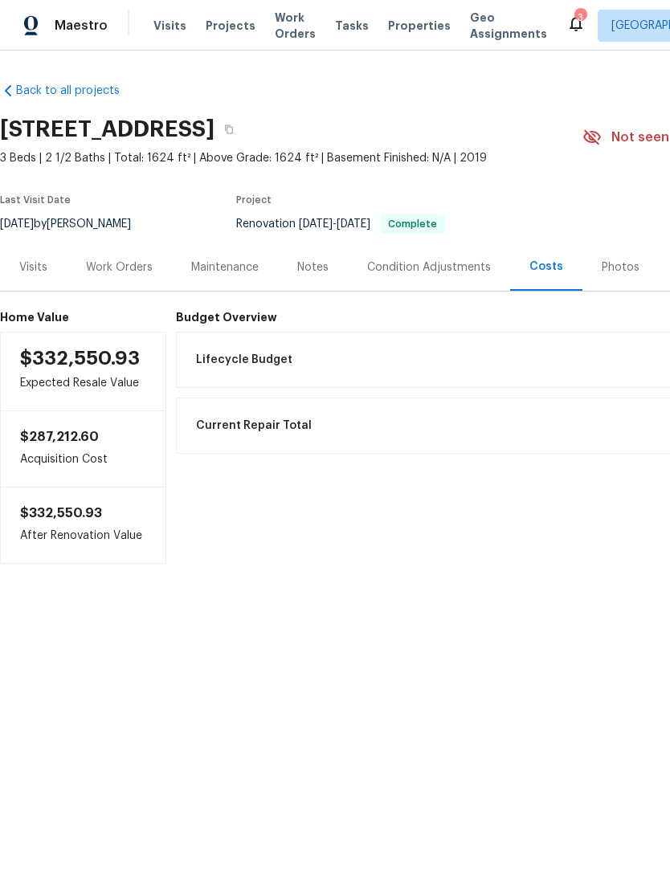
click at [137, 273] on div "Work Orders" at bounding box center [119, 268] width 67 height 16
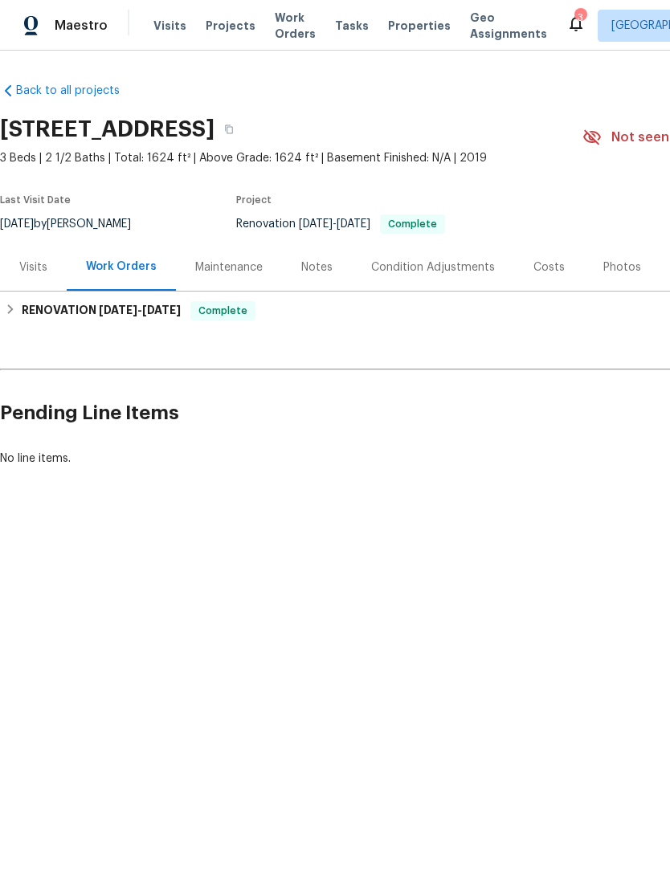
click at [593, 349] on div "Back to all projects 478 S Contempo Dr, Tucson, AZ 85710 3 Beds | 2 1/2 Baths |…" at bounding box center [454, 275] width 908 height 410
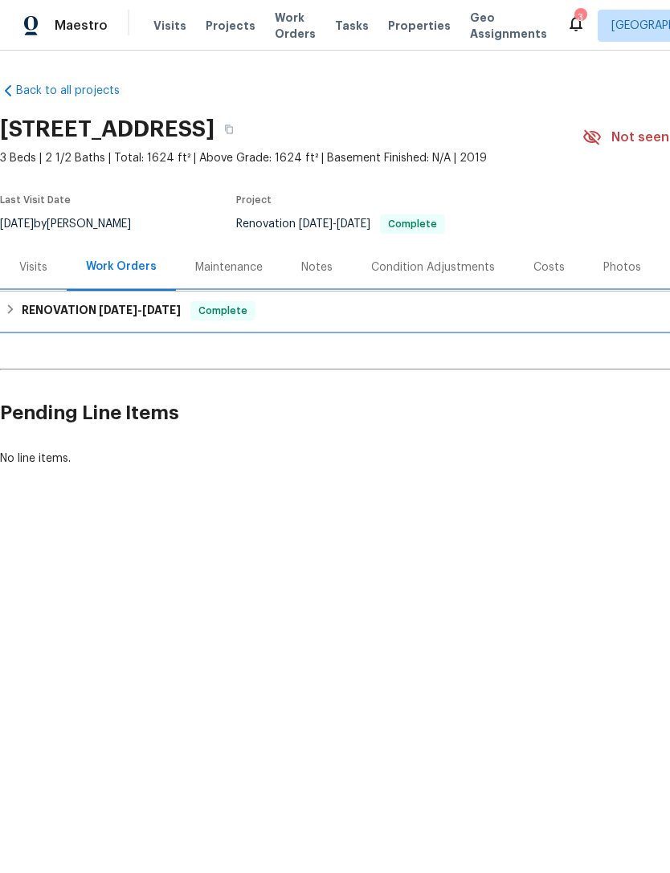
click at [559, 323] on div "RENOVATION 9/29/25 - 9/30/25 Complete" at bounding box center [454, 311] width 908 height 39
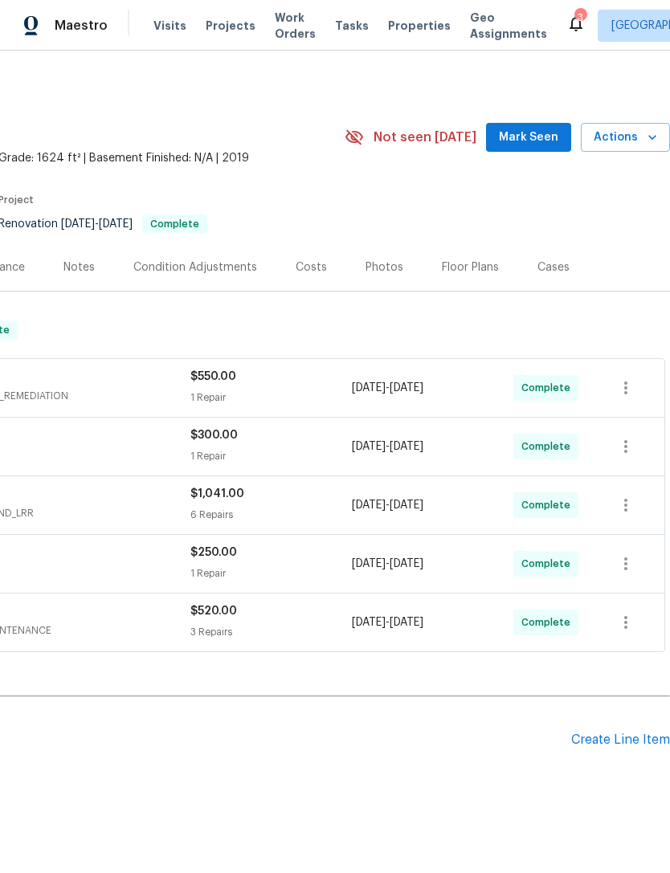
click at [534, 135] on span "Mark Seen" at bounding box center [528, 138] width 59 height 20
click at [384, 269] on div "Photos" at bounding box center [385, 268] width 38 height 16
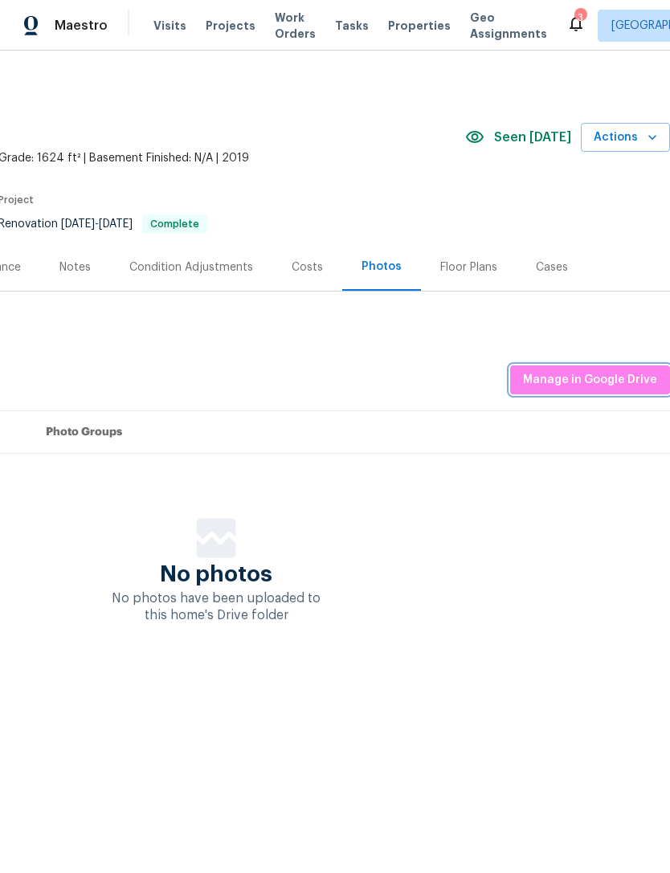
click at [607, 379] on span "Manage in Google Drive" at bounding box center [590, 380] width 134 height 20
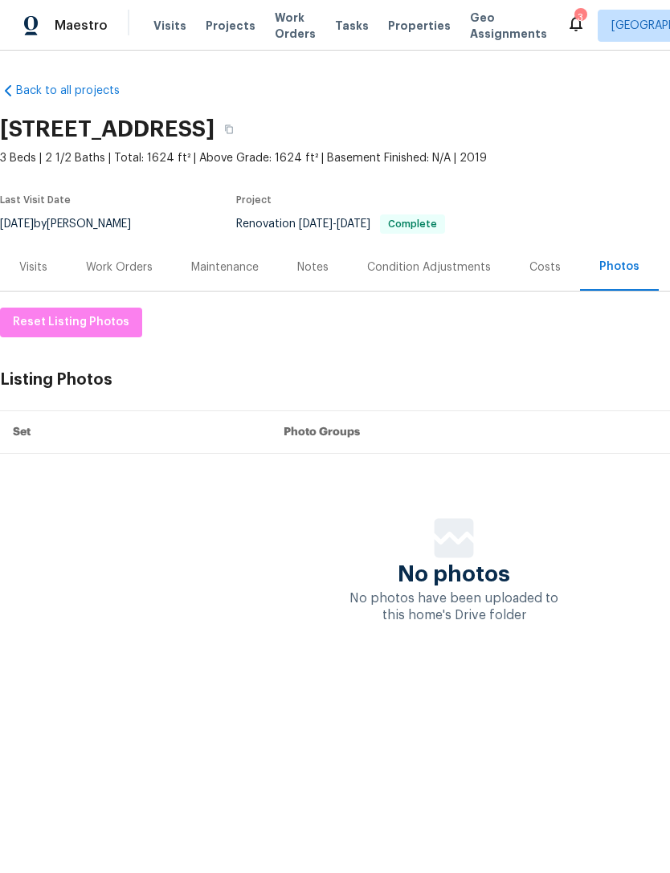
click at [402, 26] on span "Properties" at bounding box center [419, 26] width 63 height 16
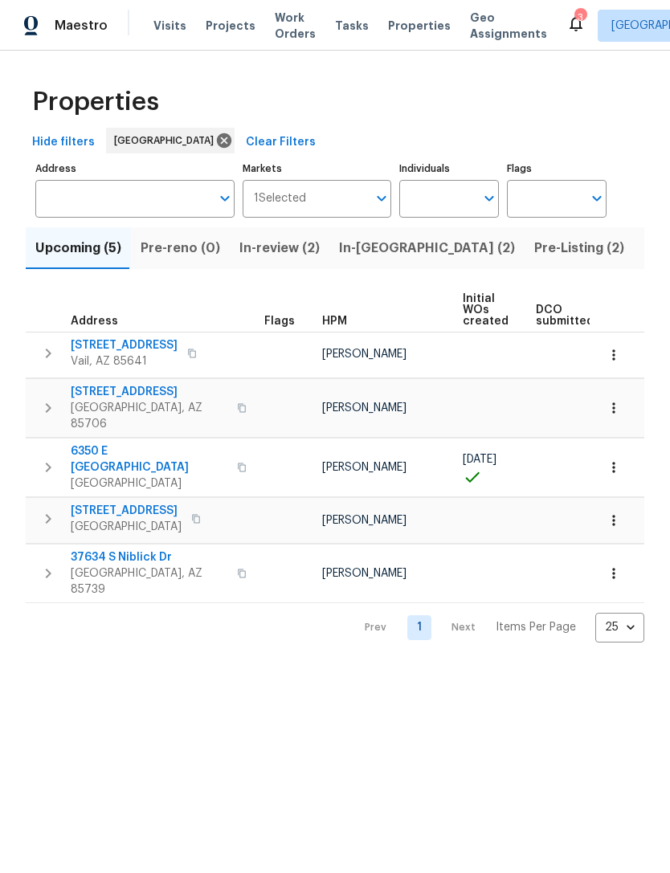
click at [644, 249] on span "Listed (21)" at bounding box center [677, 248] width 66 height 22
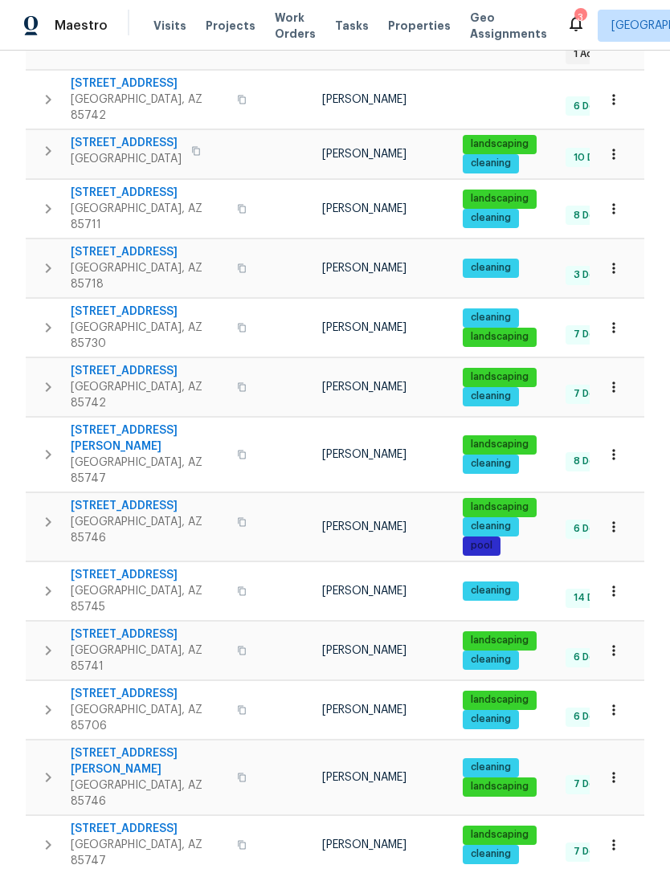
scroll to position [545, 0]
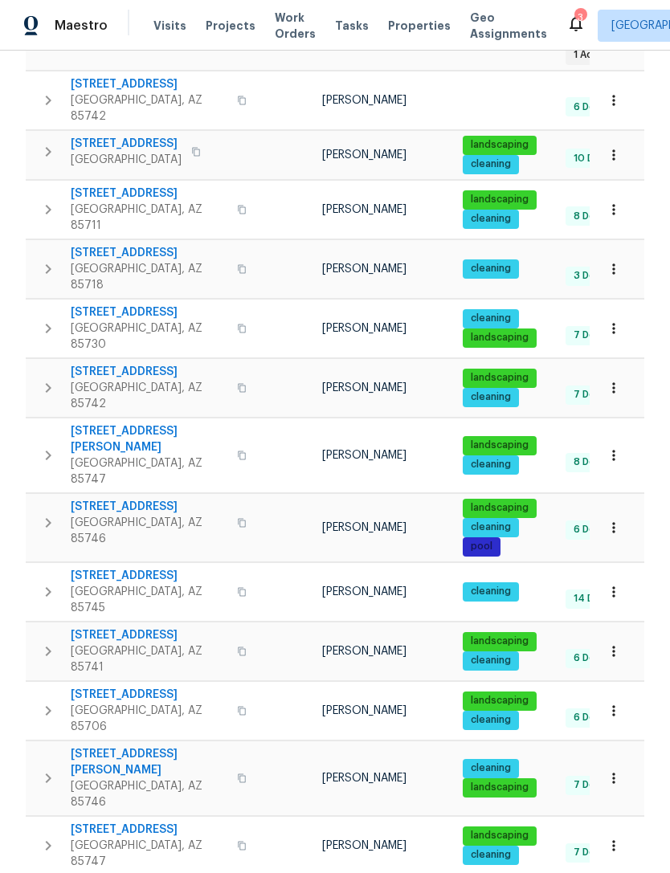
click at [46, 837] on icon "button" at bounding box center [48, 846] width 19 height 19
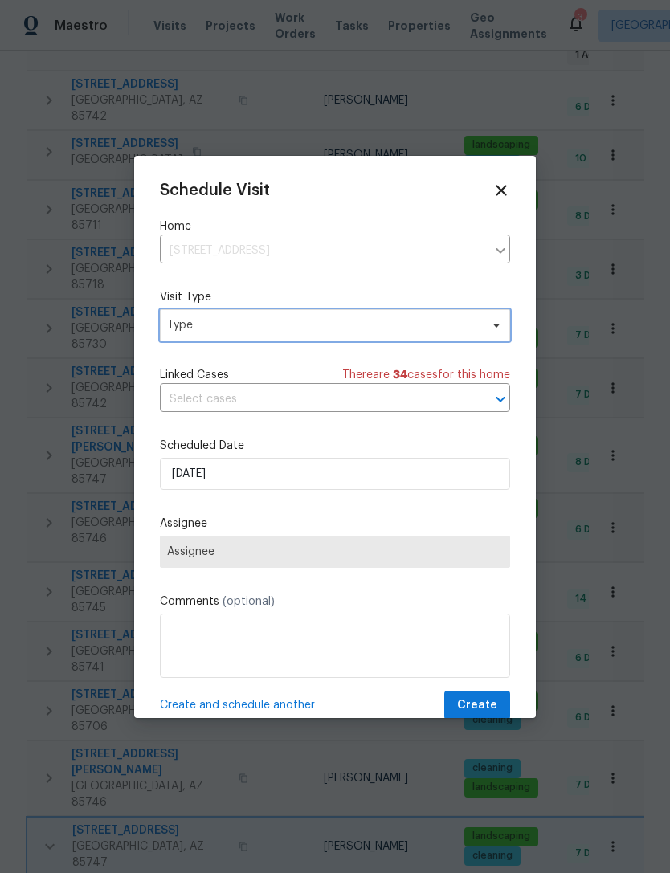
click at [357, 326] on span "Type" at bounding box center [323, 325] width 313 height 16
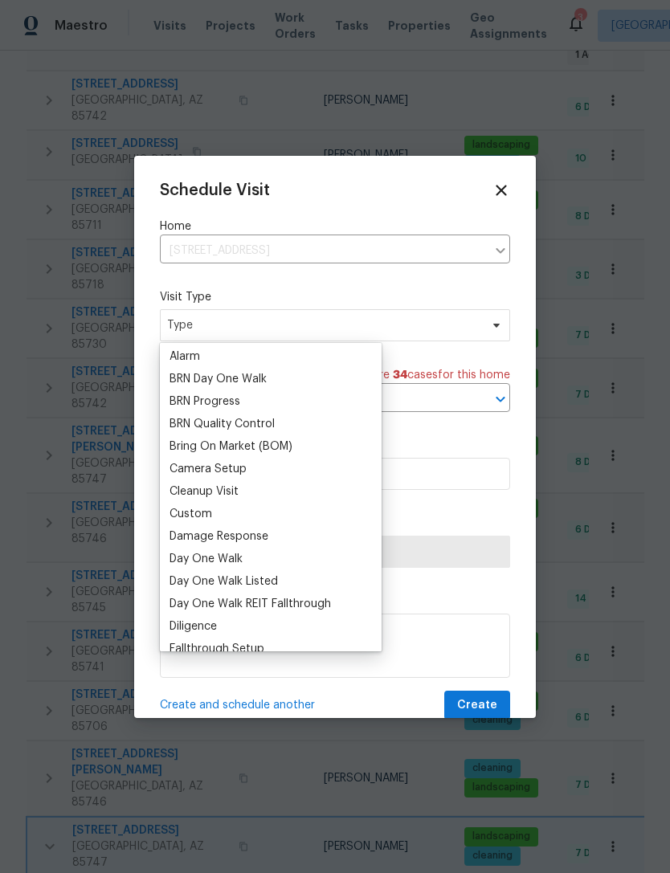
scroll to position [101, 0]
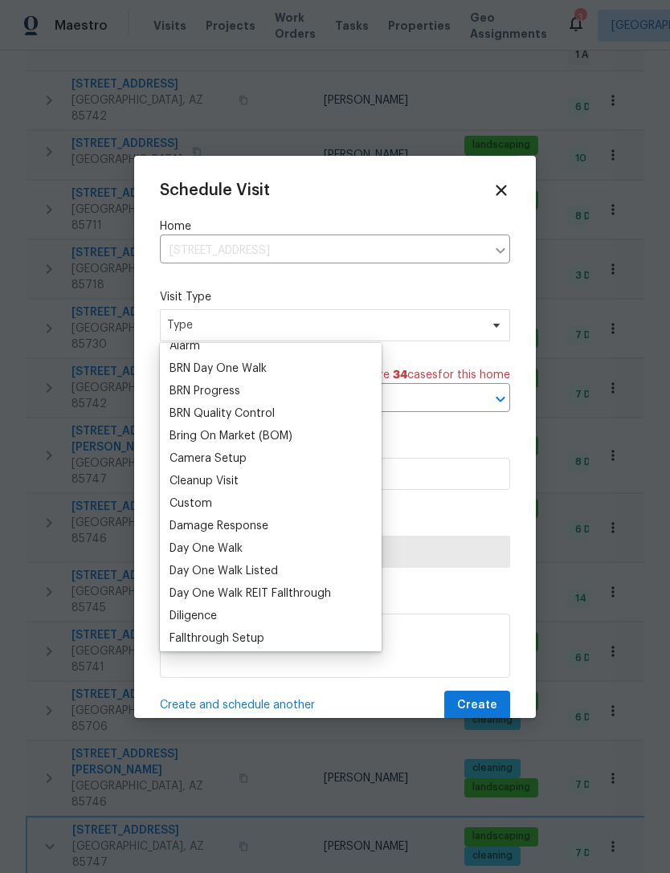
click at [232, 512] on div "Custom" at bounding box center [271, 504] width 212 height 22
click at [229, 512] on div "Custom" at bounding box center [271, 504] width 212 height 22
click at [203, 509] on div "Custom" at bounding box center [191, 504] width 43 height 16
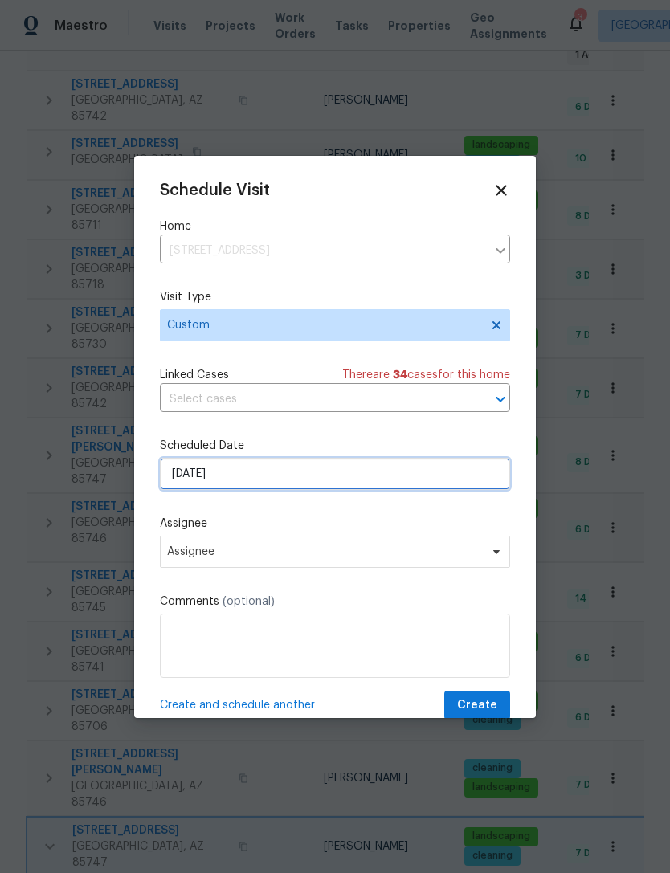
click at [321, 480] on input "[DATE]" at bounding box center [335, 474] width 350 height 32
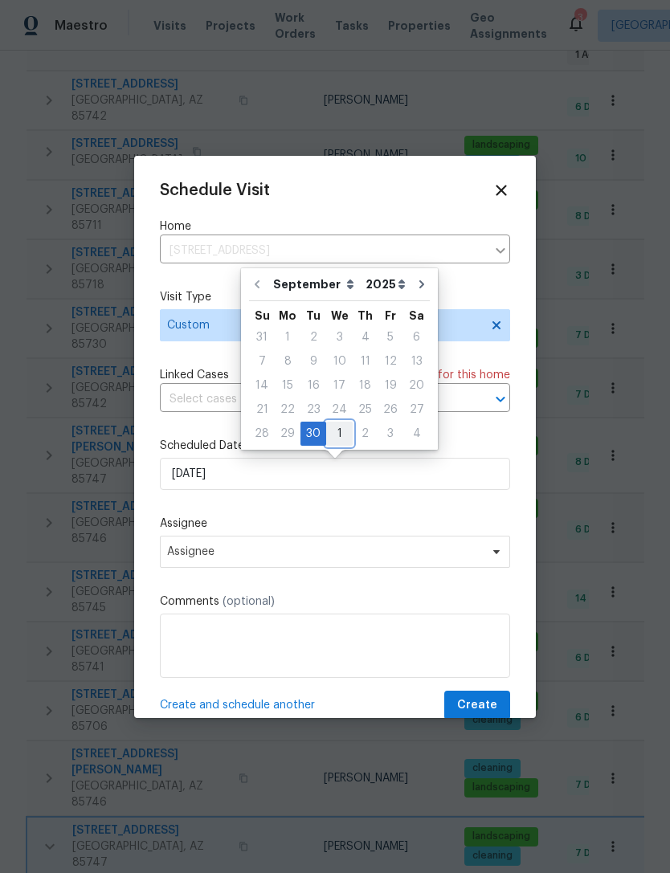
click at [340, 438] on div "1" at bounding box center [339, 434] width 27 height 22
type input "10/1/2025"
select select "9"
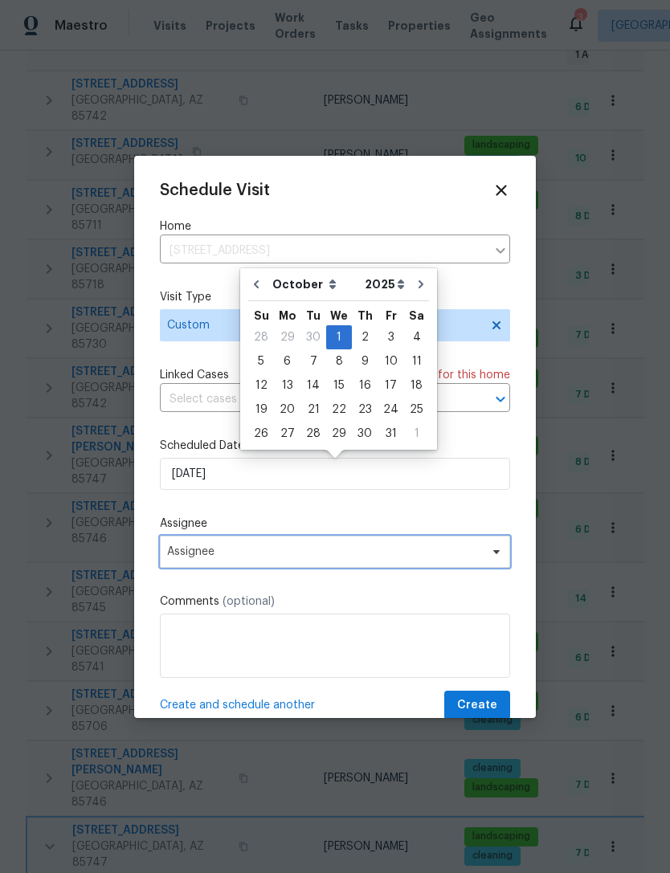
click at [317, 551] on span "Assignee" at bounding box center [324, 552] width 315 height 13
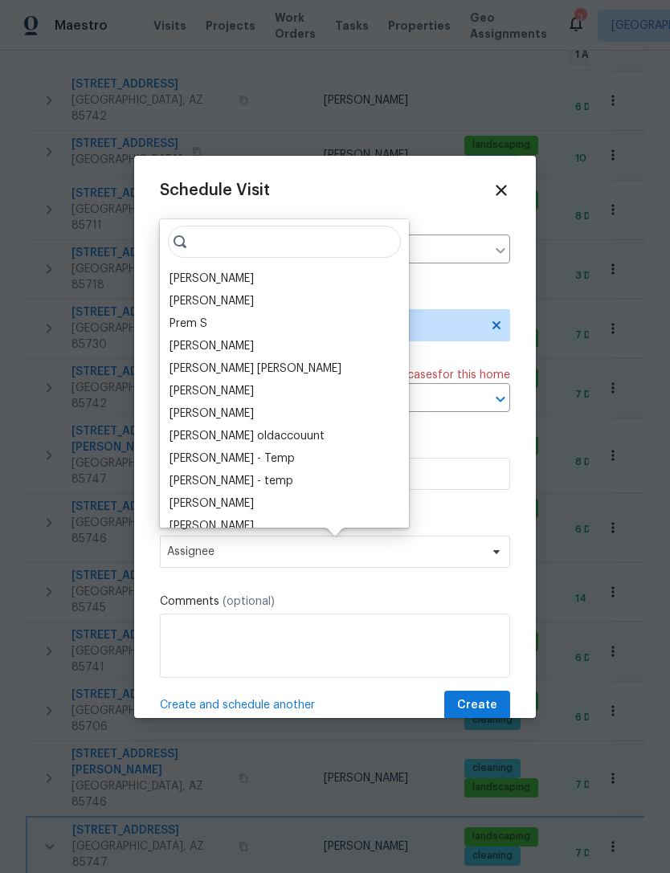
click at [266, 280] on div "[PERSON_NAME]" at bounding box center [284, 279] width 239 height 22
click at [215, 276] on div "[PERSON_NAME]" at bounding box center [212, 279] width 84 height 16
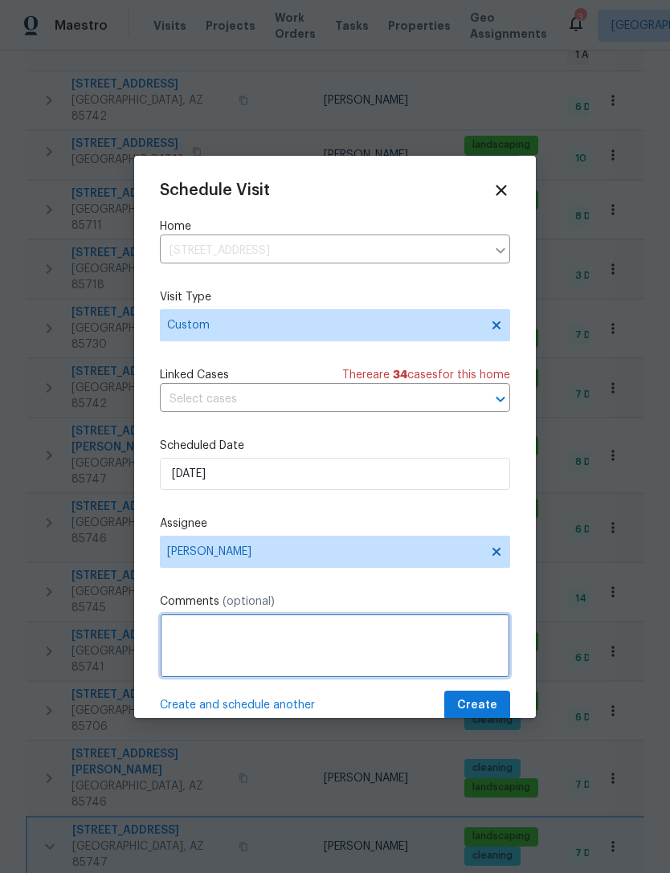
click at [295, 653] on textarea at bounding box center [335, 646] width 350 height 64
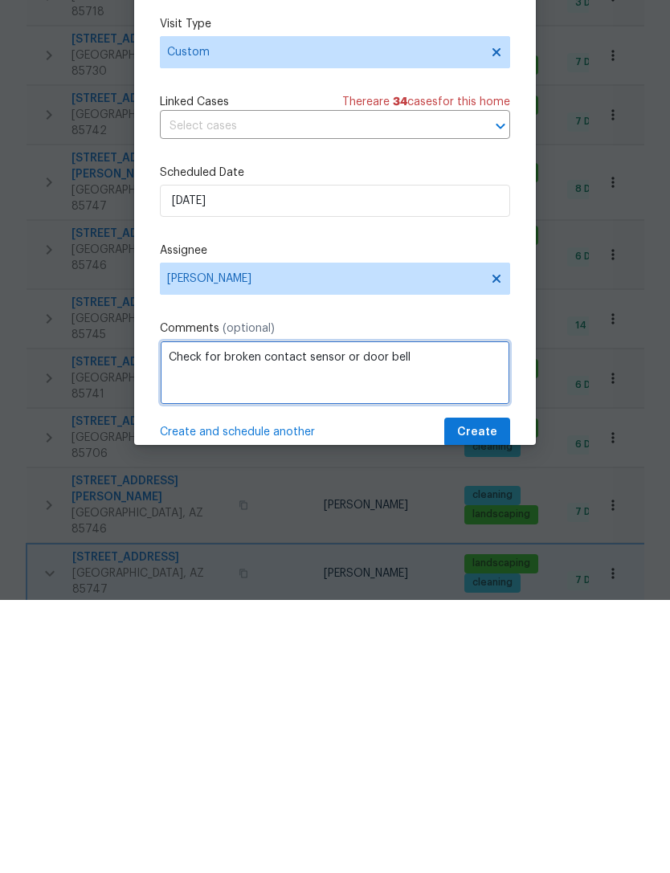
type textarea "Check for broken contact sensor or door bell"
click at [484, 696] on span "Create" at bounding box center [477, 706] width 40 height 20
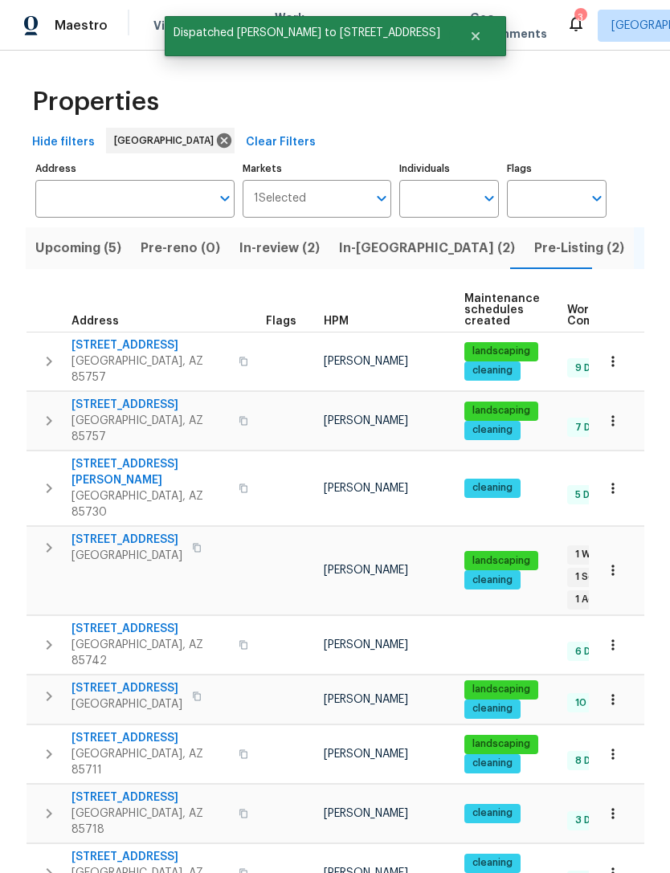
scroll to position [0, 0]
click at [534, 237] on span "Pre-Listing (2)" at bounding box center [579, 248] width 90 height 22
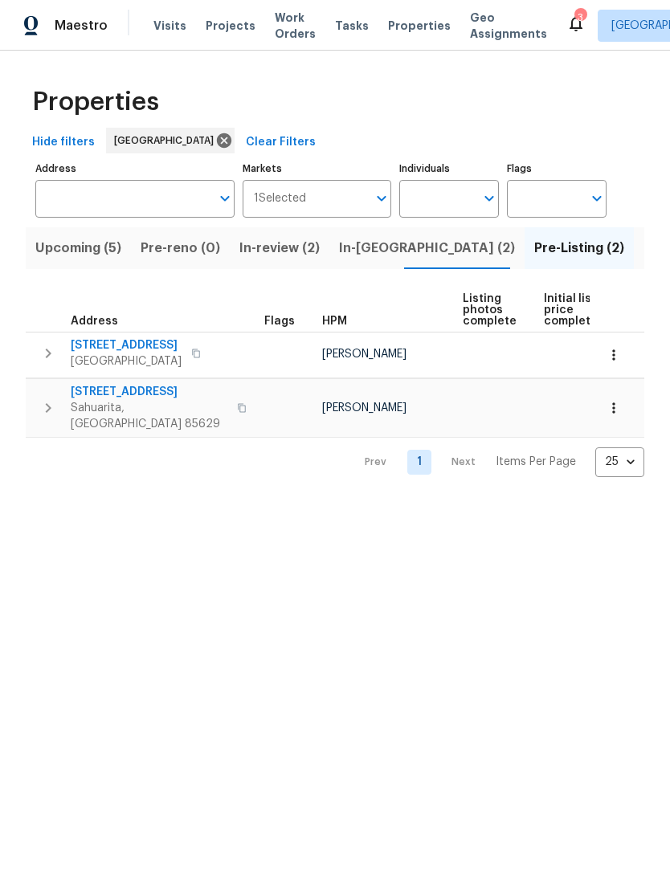
click at [613, 403] on icon "button" at bounding box center [613, 408] width 2 height 10
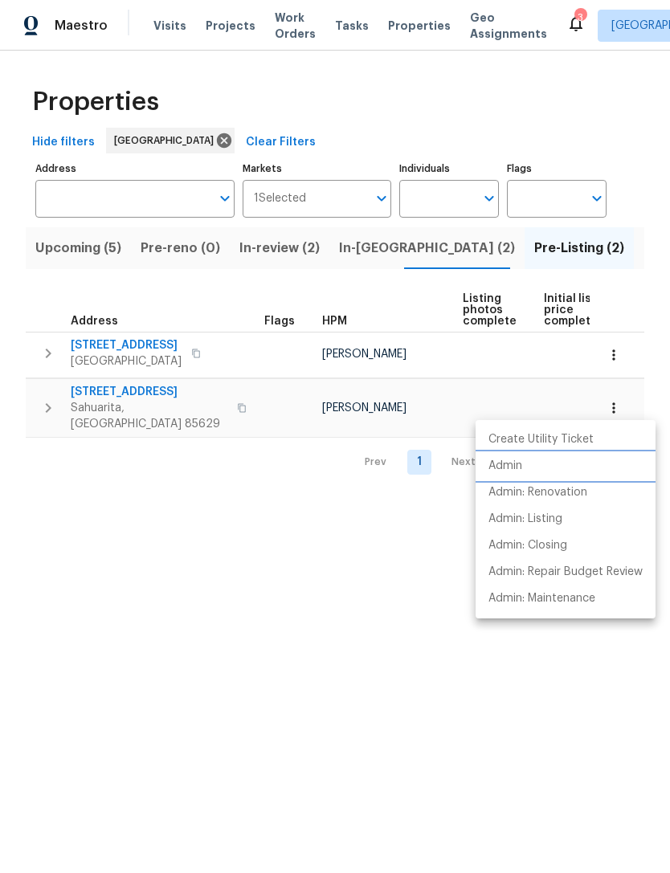
click at [521, 468] on p "Admin" at bounding box center [506, 466] width 34 height 17
click at [567, 255] on div at bounding box center [335, 436] width 670 height 873
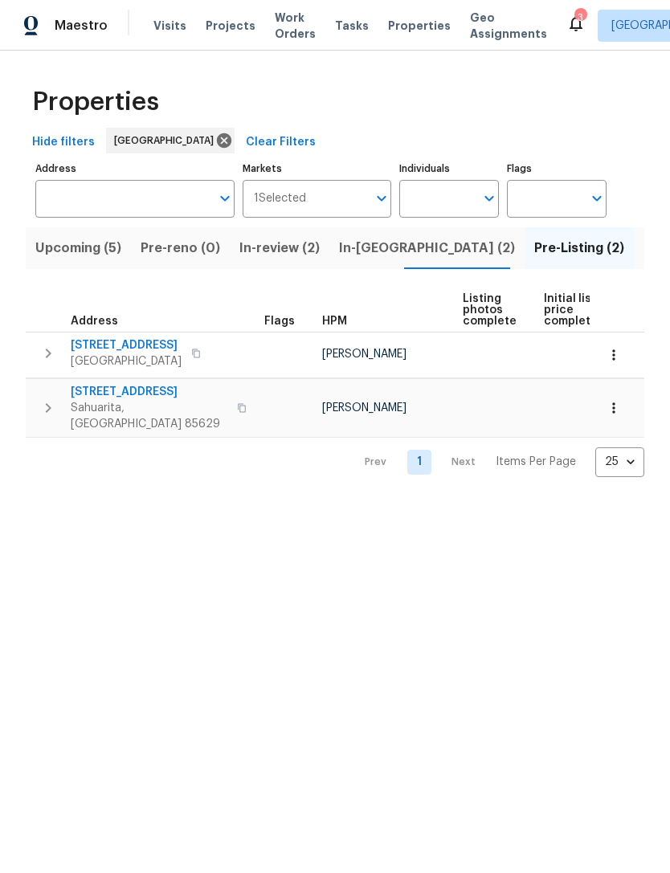
click at [644, 249] on span "Listed (21)" at bounding box center [677, 248] width 66 height 22
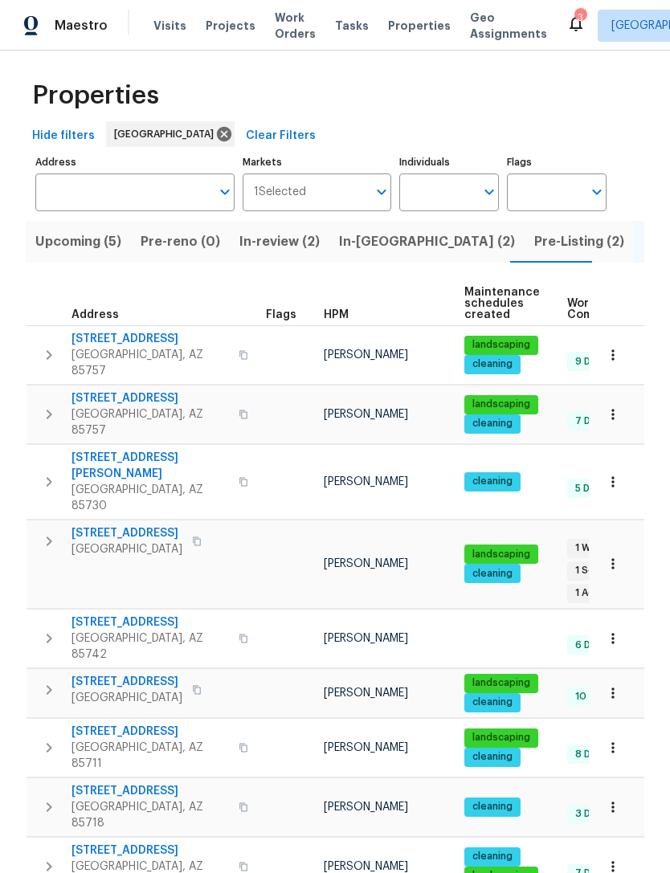
scroll to position [2, 0]
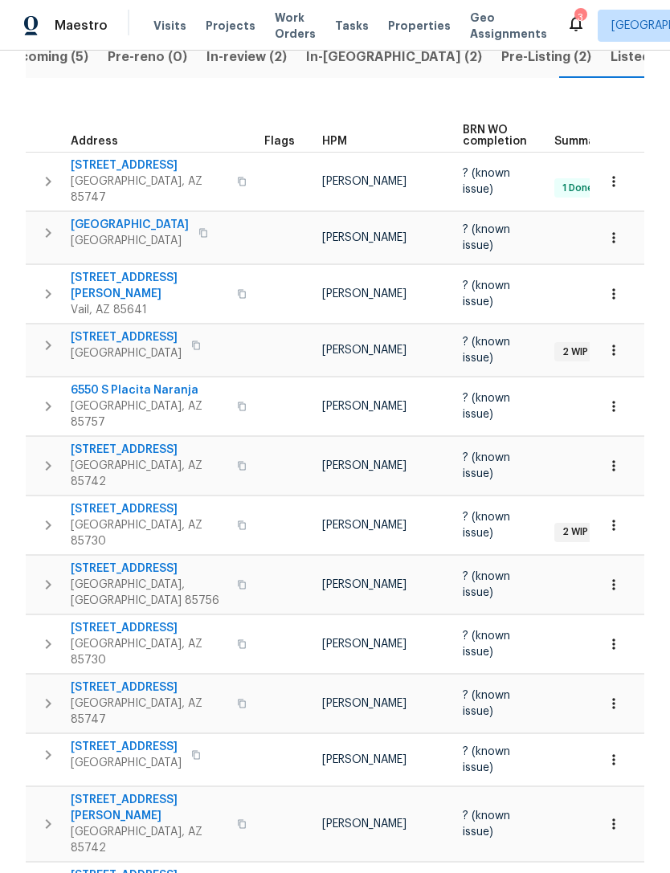
scroll to position [186, 0]
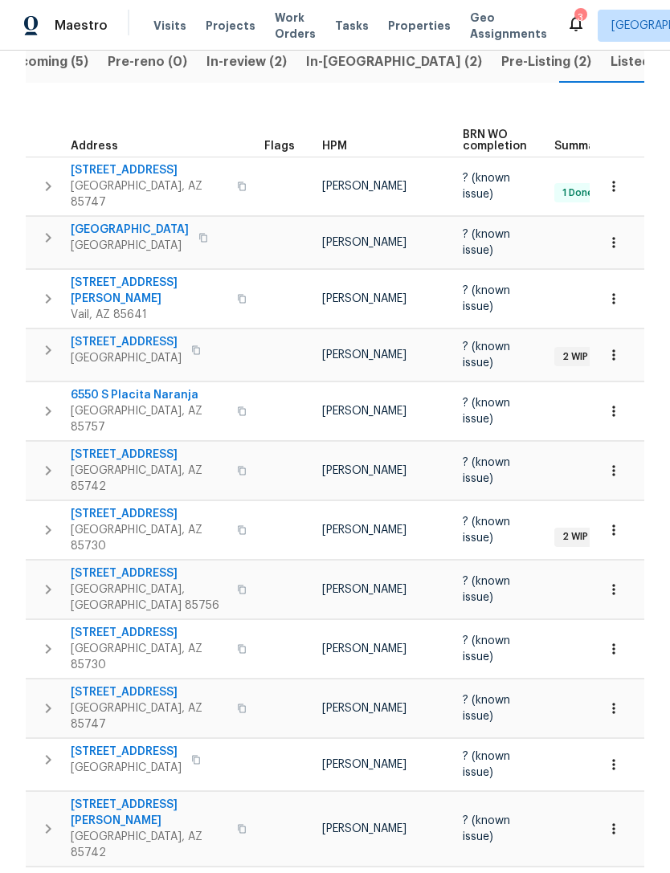
click at [107, 334] on span "[STREET_ADDRESS]" at bounding box center [126, 342] width 111 height 16
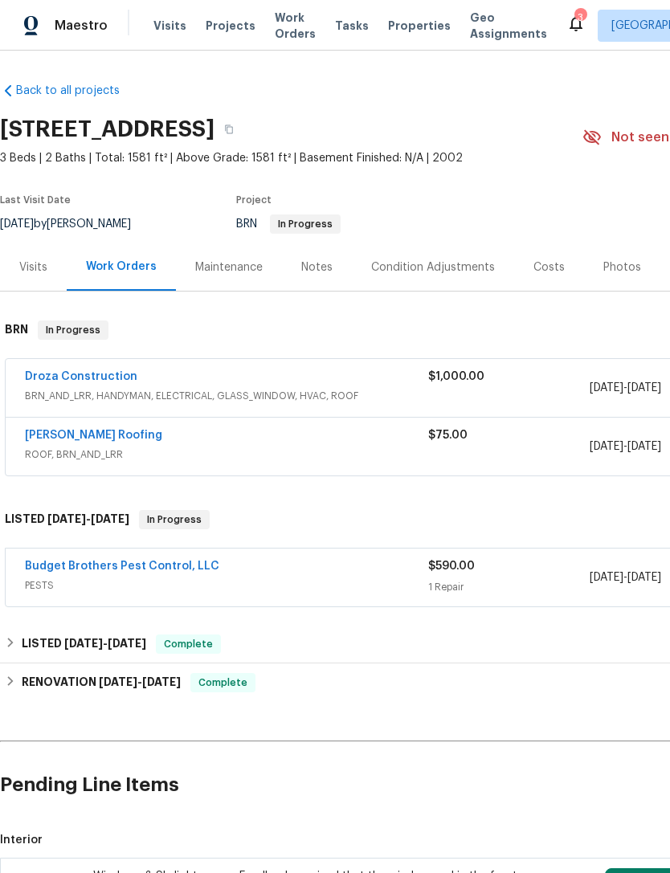
click at [390, 387] on div "Droza Construction" at bounding box center [226, 378] width 403 height 19
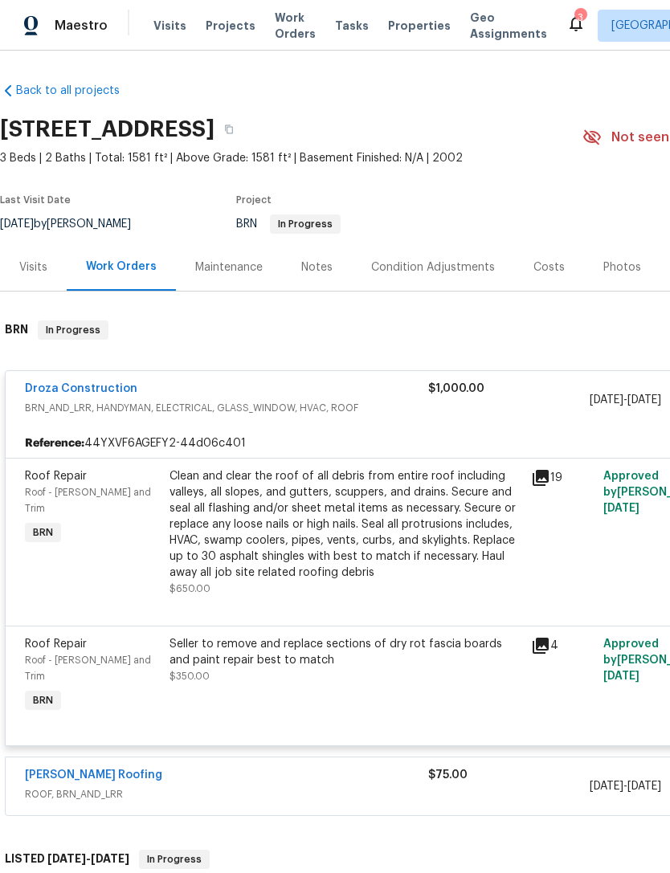
click at [49, 394] on link "Droza Construction" at bounding box center [81, 388] width 112 height 11
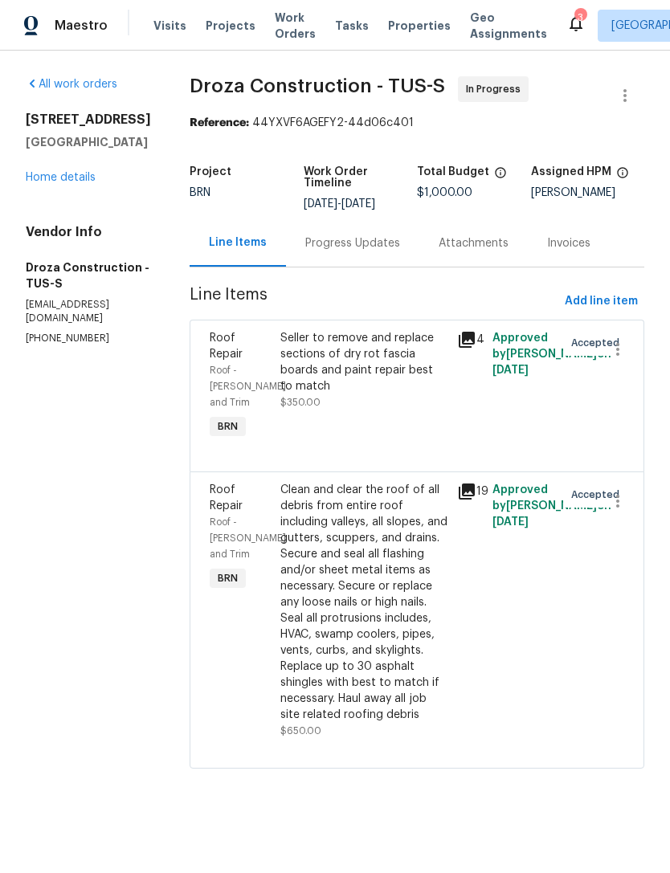
click at [51, 203] on div "All work orders [STREET_ADDRESS] Home details Vendor Info Droza Construction - …" at bounding box center [88, 210] width 125 height 269
click at [370, 267] on div "Progress Updates" at bounding box center [352, 242] width 133 height 47
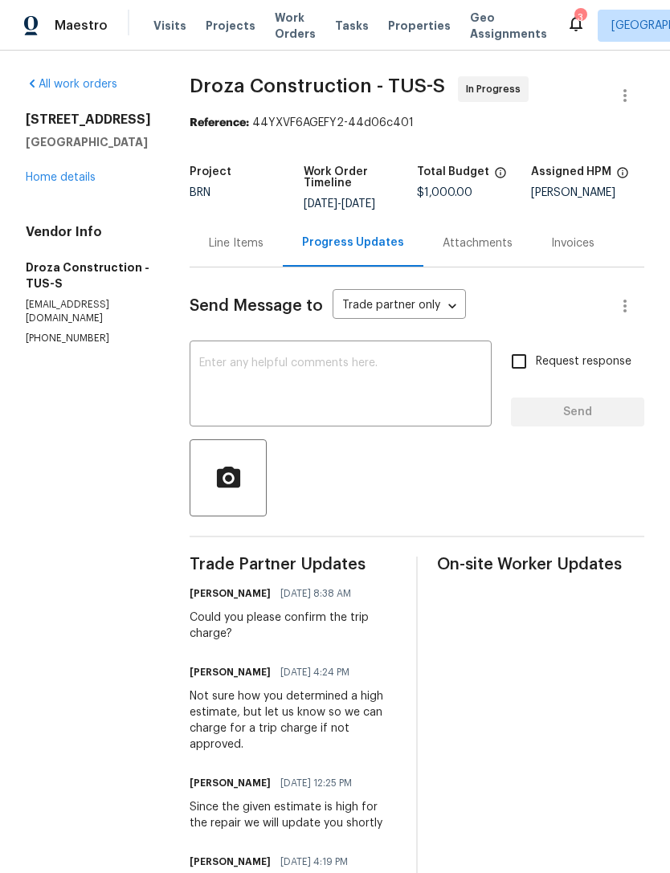
click at [55, 165] on div "[STREET_ADDRESS] Home details" at bounding box center [88, 149] width 125 height 74
click at [59, 182] on link "Home details" at bounding box center [61, 177] width 70 height 11
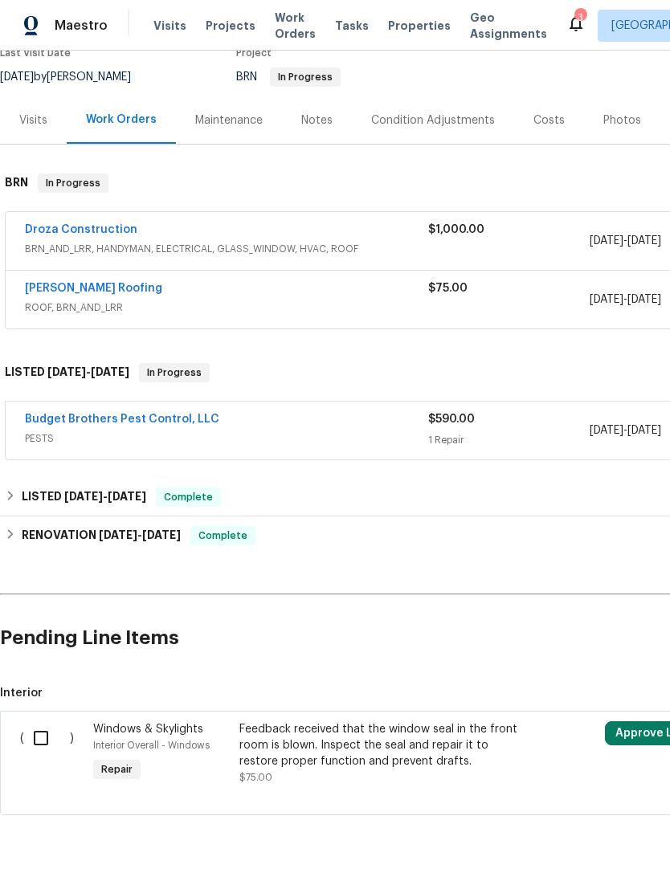
scroll to position [147, 0]
